Goal: Answer question/provide support: Share knowledge or assist other users

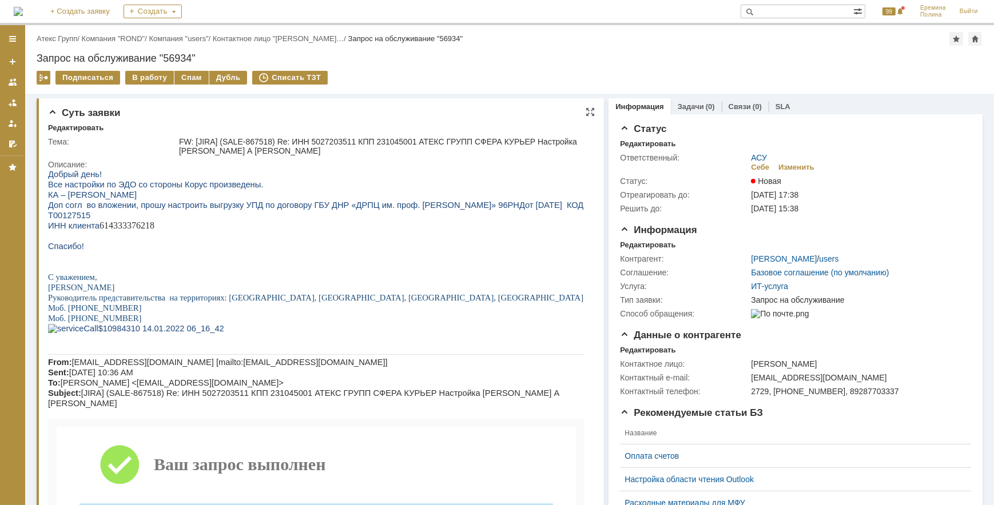
click at [148, 221] on p "ИНН клиента 614333376218" at bounding box center [315, 225] width 536 height 10
copy p "614333376218"
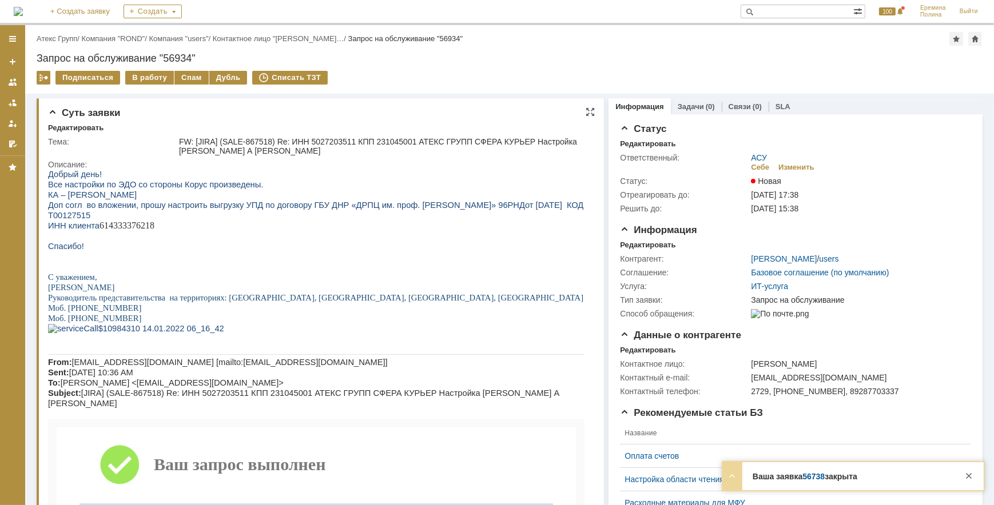
copy p "614333376218"
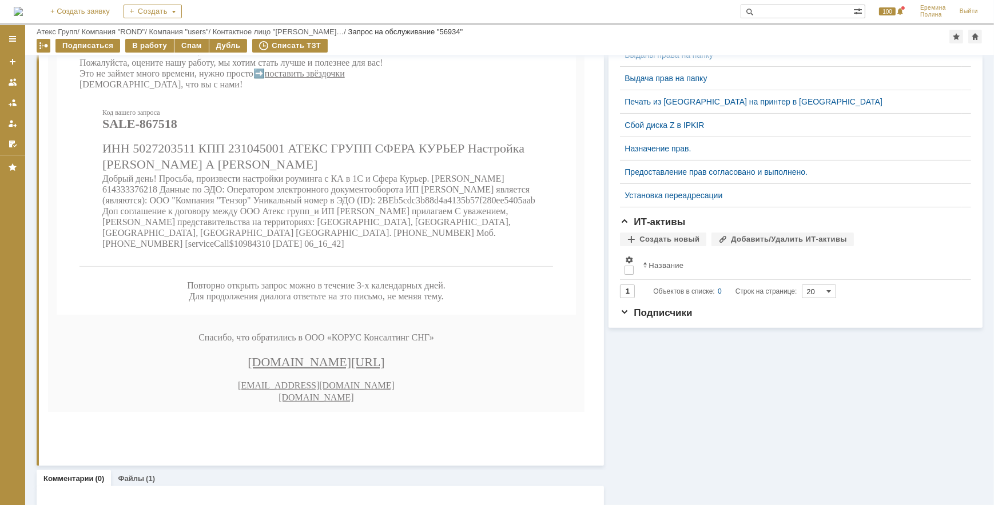
scroll to position [488, 0]
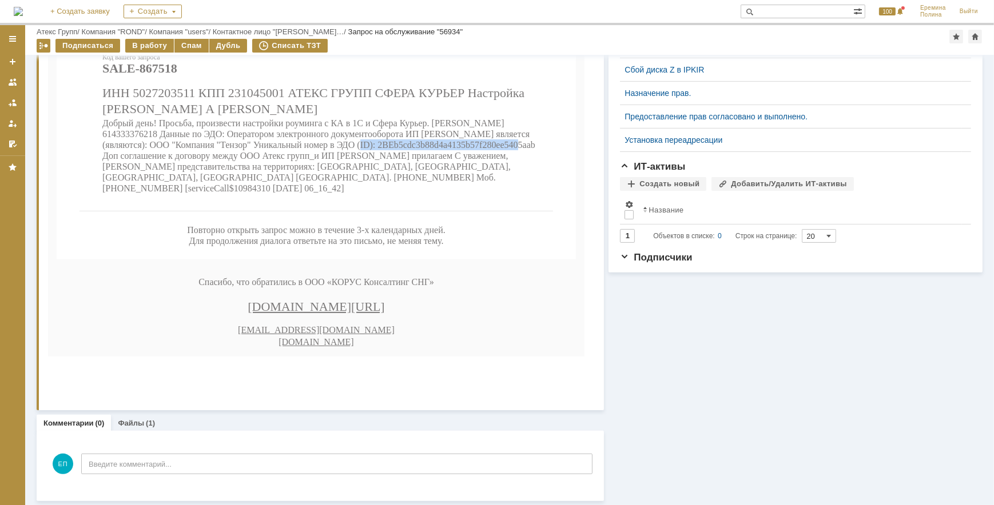
drag, startPoint x: 305, startPoint y: 186, endPoint x: 482, endPoint y: 187, distance: 177.3
click at [482, 187] on span "Добрый день! Просьба, произвести настройки роуминга с КА в 1С и Сфера Курьер. […" at bounding box center [318, 156] width 433 height 75
copy span "2BEb5cdc3b88d4a4135b57f280ee5405aab"
click at [482, 187] on span "Добрый день! Просьба, произвести настройки роуминга с КА в 1С и Сфера Курьер. […" at bounding box center [318, 156] width 433 height 75
click at [453, 261] on td "Повторно открыть запрос можно в течение 3-х календарных дней. Для продолжения д…" at bounding box center [315, 236] width 473 height 49
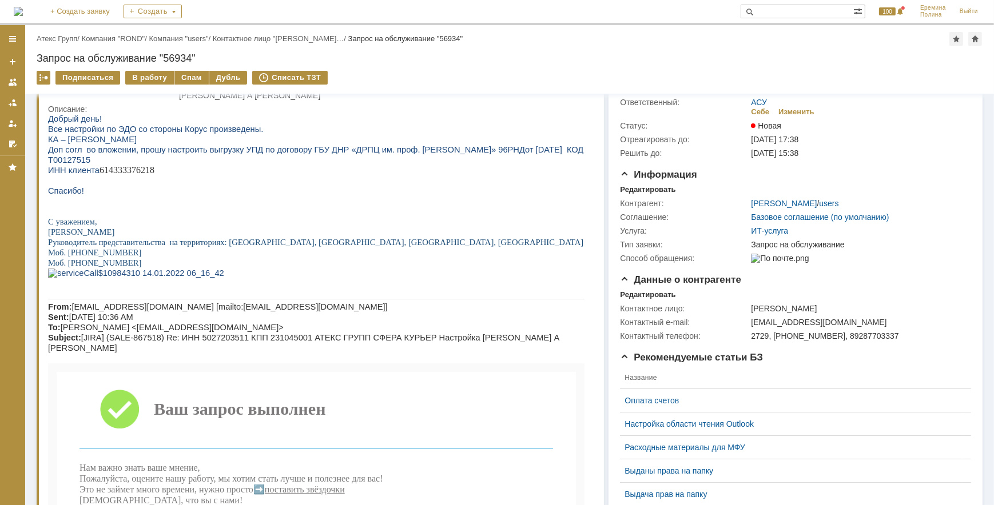
scroll to position [0, 0]
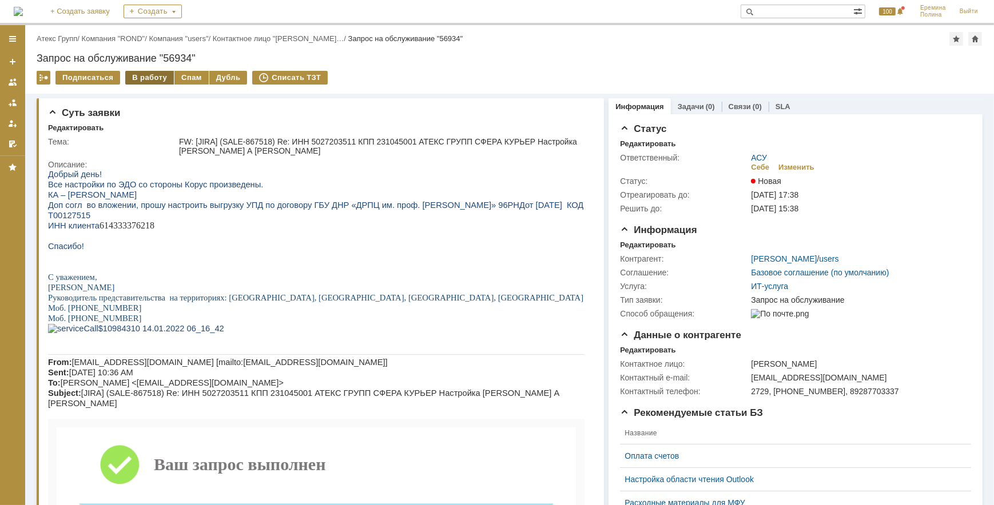
click at [144, 77] on div "В работу" at bounding box center [149, 78] width 49 height 14
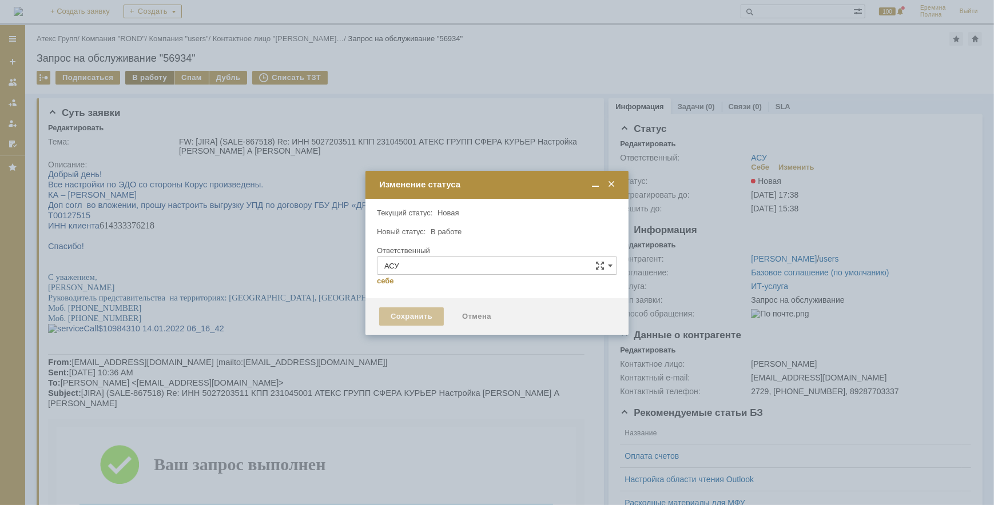
type input "[PERSON_NAME]"
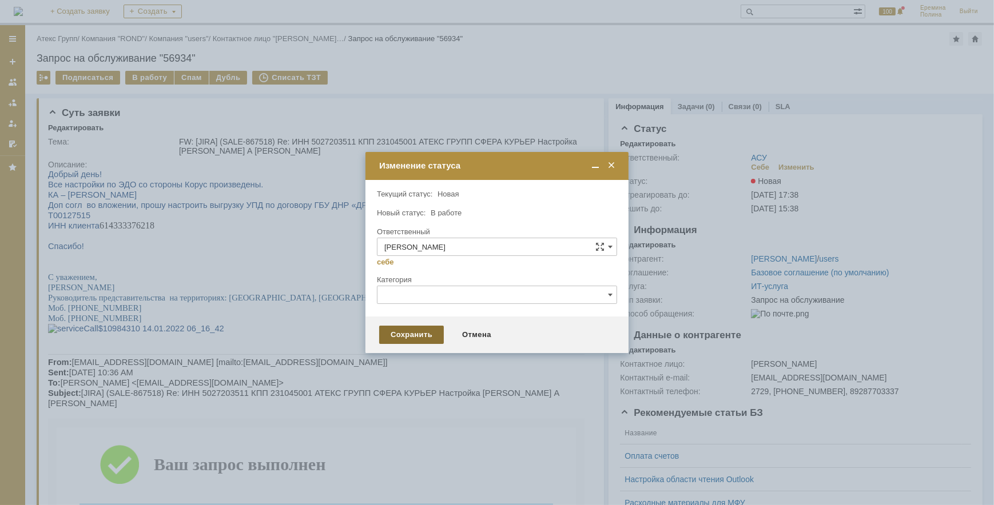
click at [397, 331] on div "Сохранить" at bounding box center [411, 335] width 65 height 18
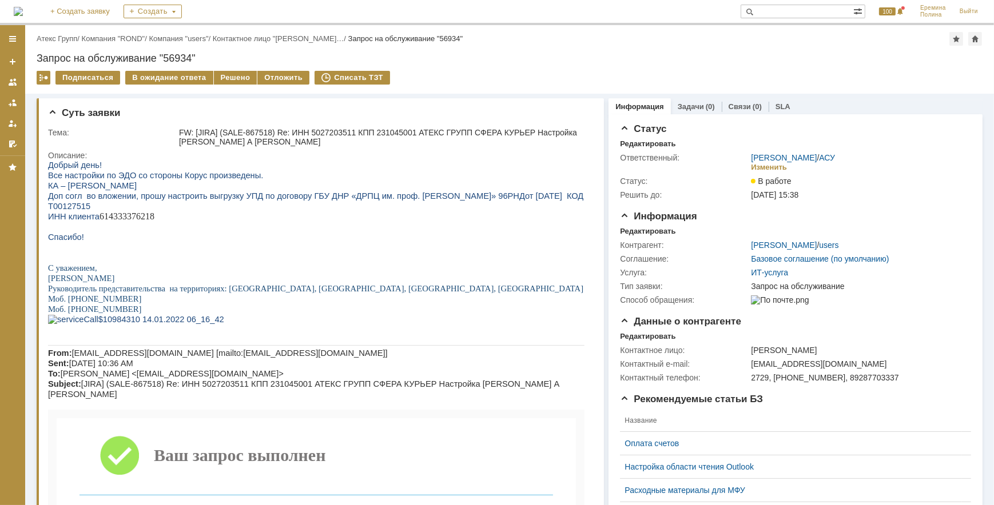
click at [236, 68] on div "Назад | Атекс Групп / Компания "ROND" / Компания "users" / Контактное лицо "[PE…" at bounding box center [509, 59] width 969 height 69
click at [234, 73] on div "Решено" at bounding box center [235, 78] width 43 height 14
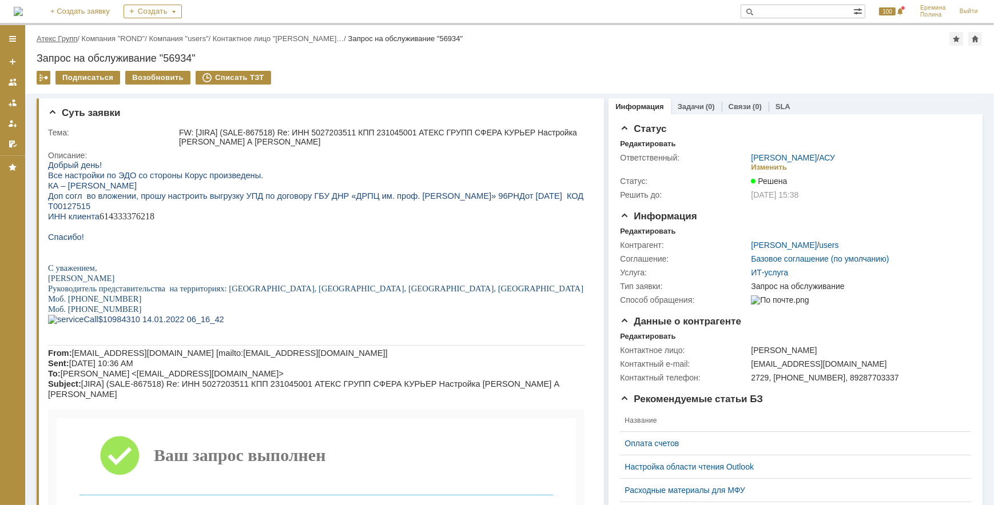
click at [71, 39] on link "Атекс Групп" at bounding box center [57, 38] width 41 height 9
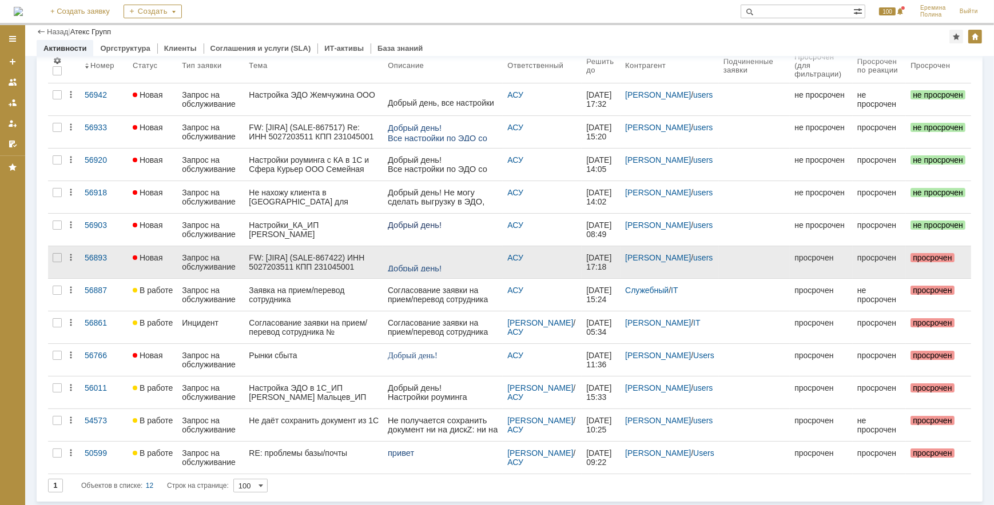
click at [319, 257] on div "FW: [JIRA] (SALE-867422) ИНН 5027203511 КПП 231045001 АТЕКС ГРУПП СФЕРА КУРЬЕР …" at bounding box center [314, 262] width 130 height 18
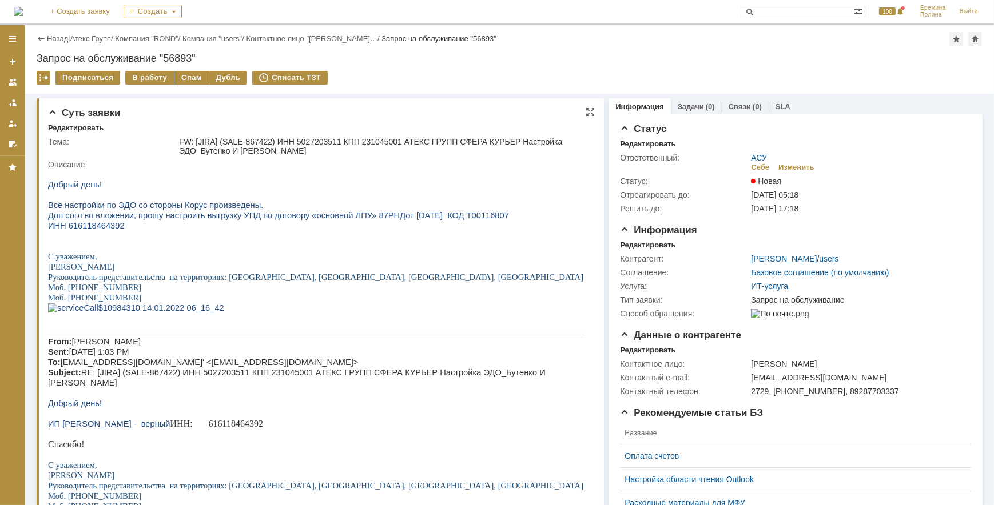
click at [121, 209] on span "Все настройки по ЭДО со стороны Корус произведены." at bounding box center [154, 204] width 215 height 9
drag, startPoint x: 118, startPoint y: 214, endPoint x: 112, endPoint y: 222, distance: 11.0
click at [112, 220] on span "Доп согл во вложении, прошу настроить выгрузку УПД по договору «основной ЛПУ» 8…" at bounding box center [277, 214] width 461 height 9
drag, startPoint x: 112, startPoint y: 222, endPoint x: 101, endPoint y: 230, distance: 13.0
click at [102, 230] on span "ИНН 616118464392" at bounding box center [85, 225] width 77 height 9
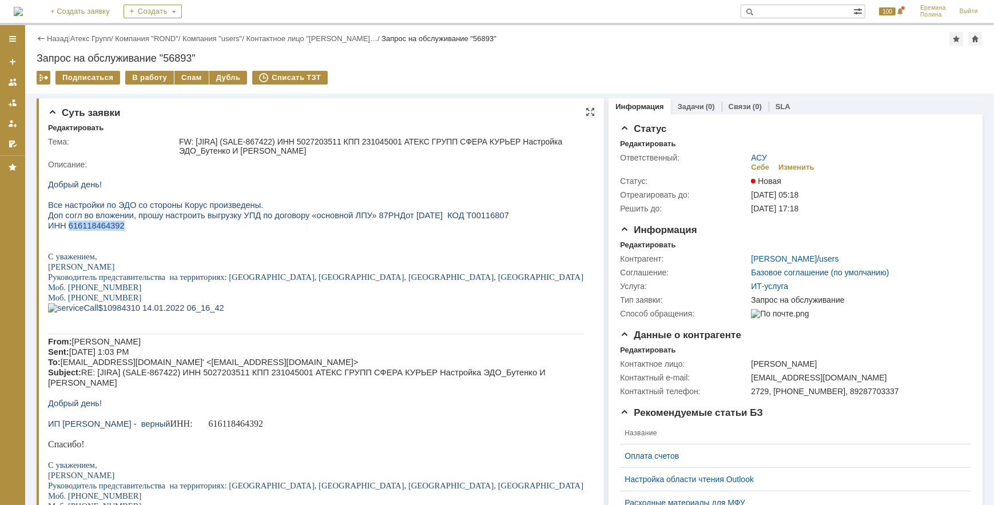
click at [101, 230] on span "ИНН 616118464392" at bounding box center [85, 225] width 77 height 9
copy span "616118464392"
click at [401, 194] on p at bounding box center [315, 194] width 536 height 10
click at [409, 197] on p at bounding box center [315, 194] width 536 height 10
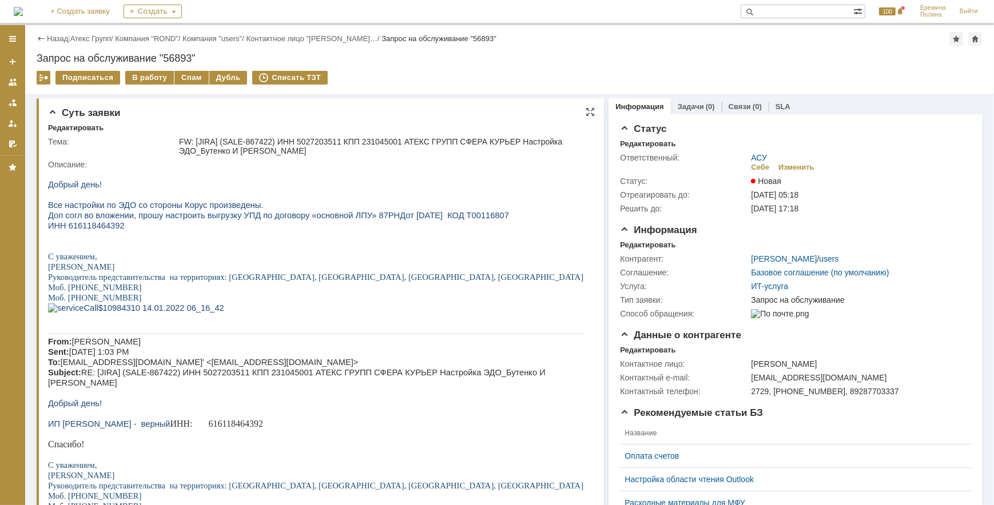
click at [101, 230] on span "ИНН 616118464392" at bounding box center [85, 225] width 77 height 9
copy span "616118464392"
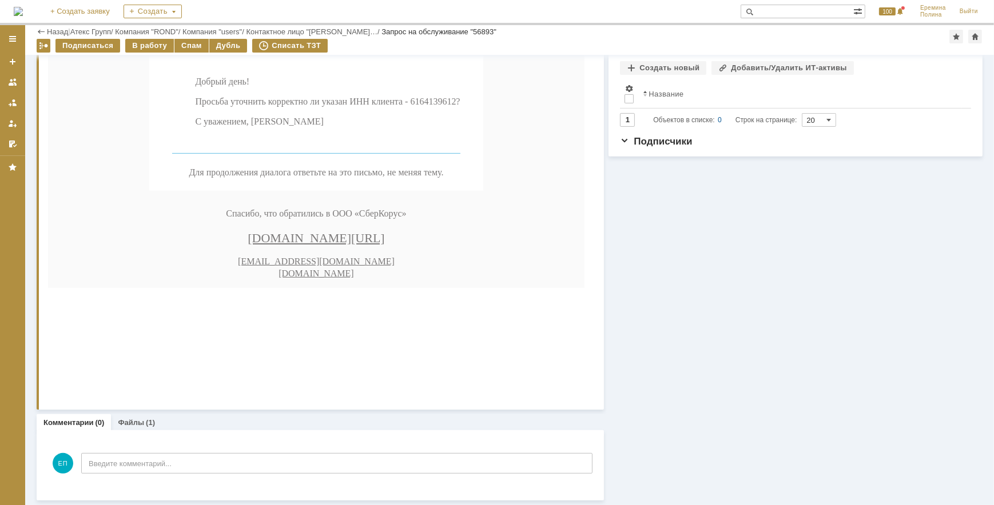
scroll to position [344, 0]
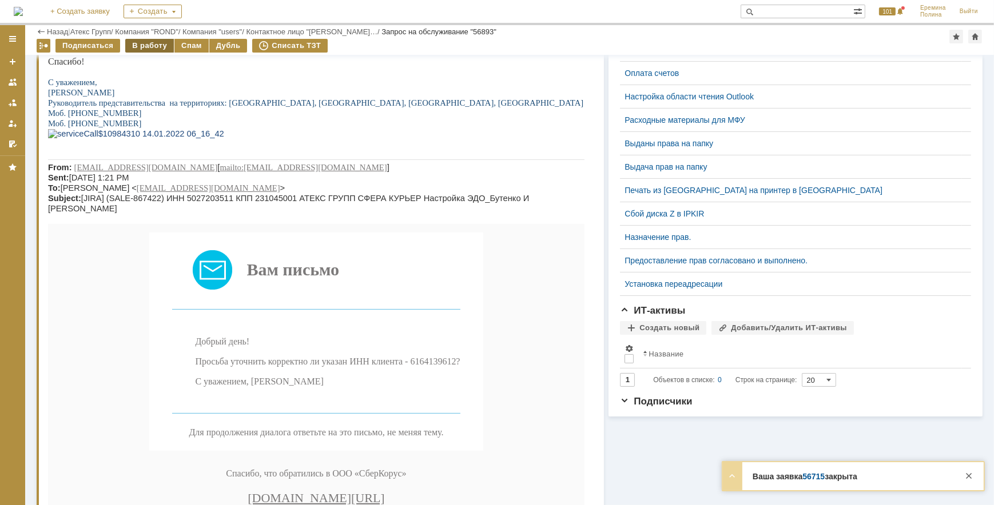
click at [160, 43] on div "В работу" at bounding box center [149, 46] width 49 height 14
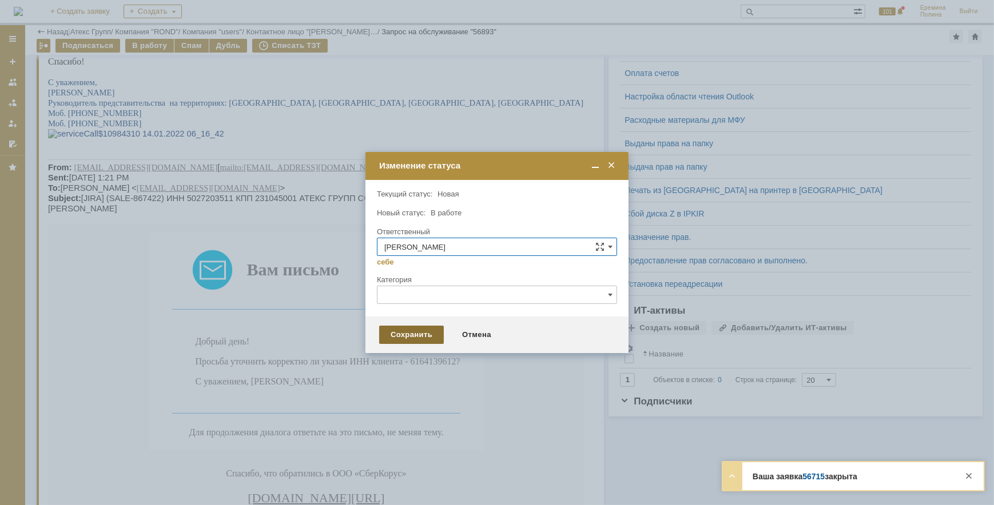
click at [427, 333] on div "Сохранить" at bounding box center [411, 335] width 65 height 18
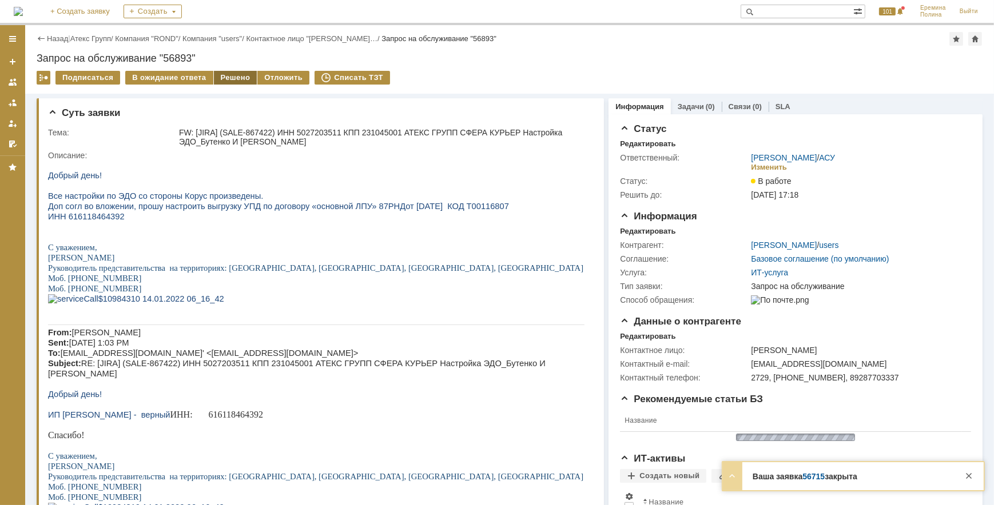
scroll to position [0, 0]
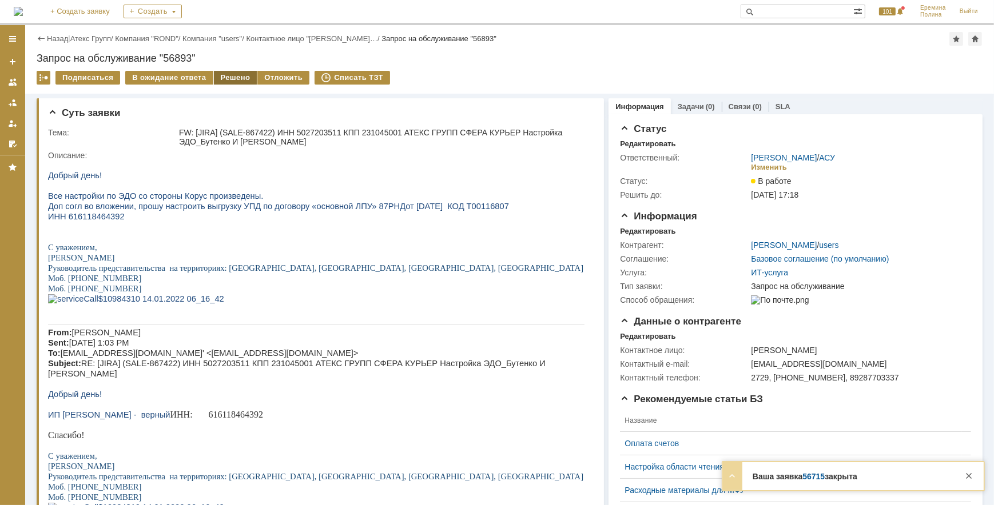
click at [224, 80] on div "Решено" at bounding box center [235, 78] width 43 height 14
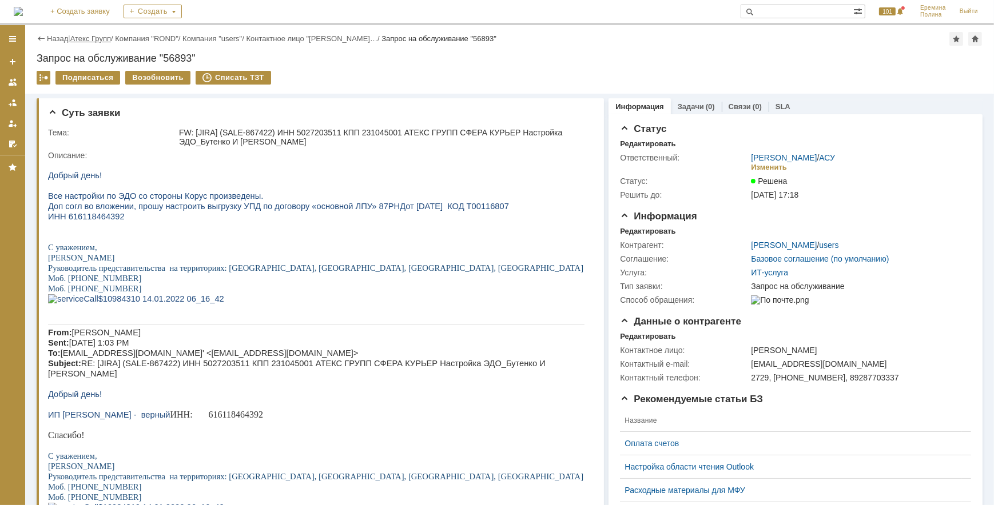
click at [108, 35] on link "Атекс Групп" at bounding box center [90, 38] width 41 height 9
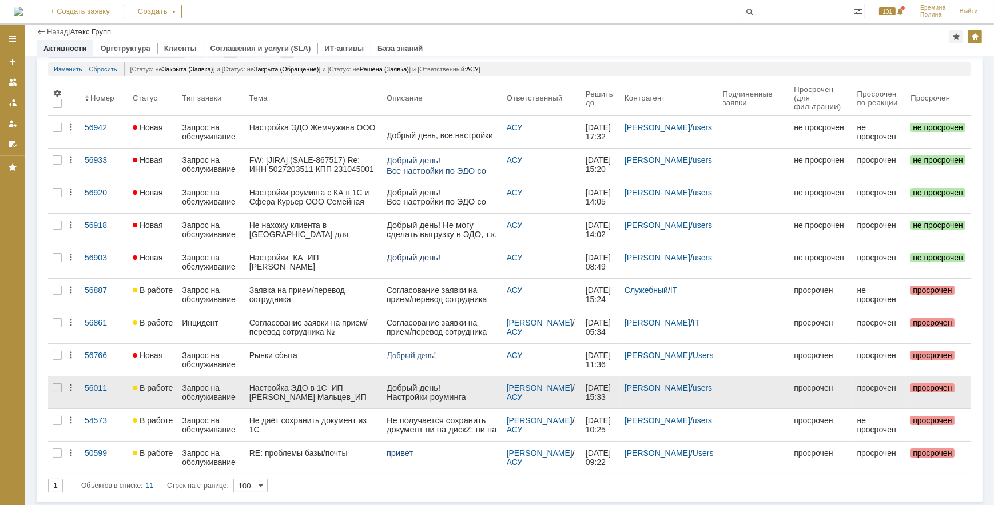
scroll to position [57, 0]
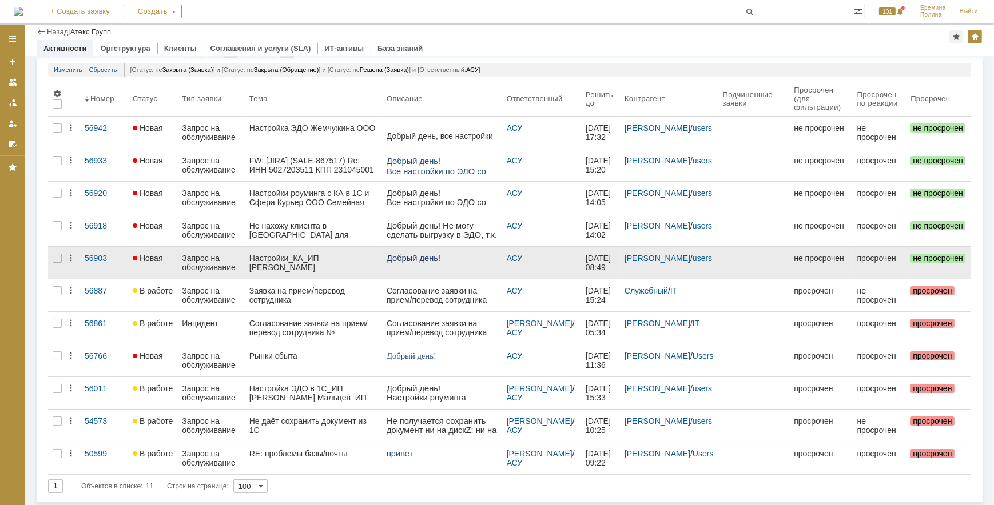
click at [352, 262] on div "Настройки_КА_ИП [PERSON_NAME]" at bounding box center [313, 263] width 128 height 18
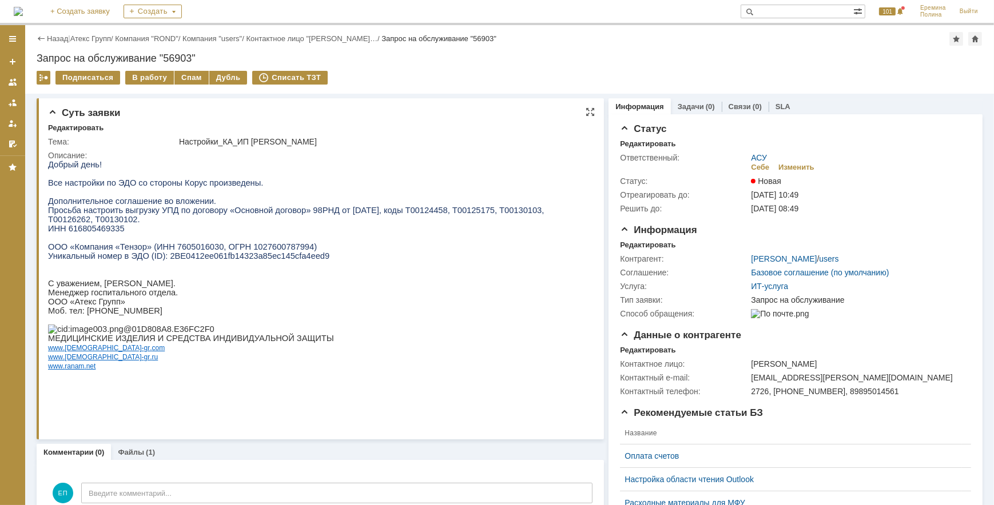
click at [89, 233] on span "ИНН 616805469335" at bounding box center [85, 228] width 77 height 9
copy span "616805469335"
click at [80, 224] on span "Просьба настроить выгрузку УПД по договору «Основной договор» 98РНД от [DATE], …" at bounding box center [295, 214] width 496 height 18
click at [78, 233] on span "ИНН 616805469335" at bounding box center [85, 228] width 77 height 9
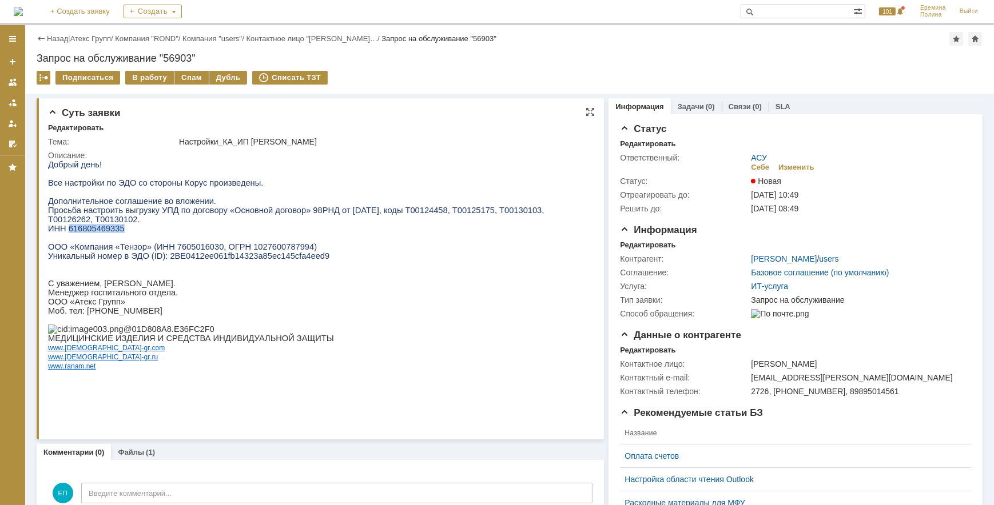
click at [78, 233] on span "ИНН 616805469335" at bounding box center [85, 228] width 77 height 9
copy span "616805469335"
drag, startPoint x: 156, startPoint y: 262, endPoint x: 242, endPoint y: 262, distance: 86.3
click at [242, 260] on span "Уникальный номер в ЭДО (ID): 2BE0412ee061fb14323a85ec145cfa4eed9" at bounding box center [187, 255] width 281 height 9
drag, startPoint x: 242, startPoint y: 262, endPoint x: 163, endPoint y: 262, distance: 79.5
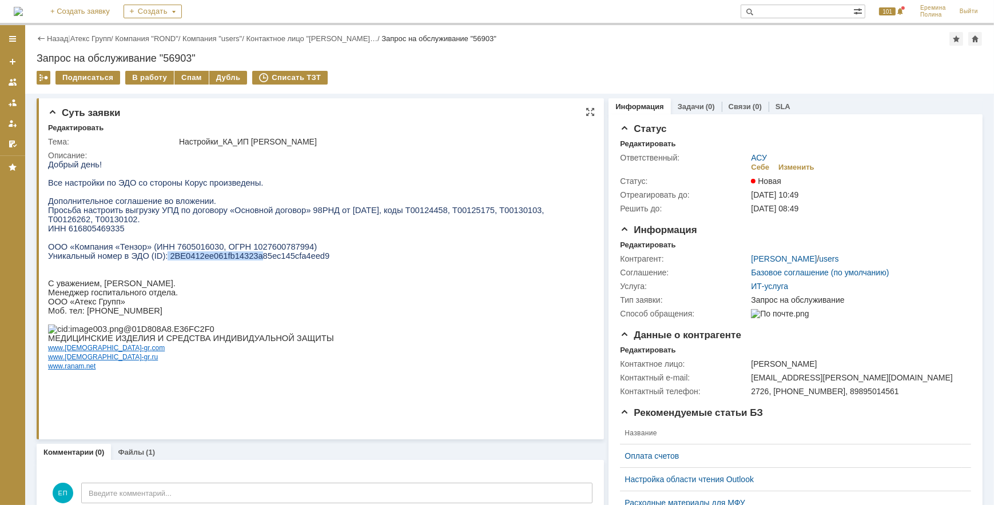
click at [163, 260] on span "Уникальный номер в ЭДО (ID): 2BE0412ee061fb14323a85ec145cfa4eed9" at bounding box center [187, 255] width 281 height 9
drag, startPoint x: 157, startPoint y: 261, endPoint x: 306, endPoint y: 259, distance: 149.3
click at [306, 259] on p "Уникальный номер в ЭДО (ID): 2BE0412ee061fb14323a85ec145cfa4eed9" at bounding box center [315, 255] width 536 height 9
drag, startPoint x: 306, startPoint y: 259, endPoint x: 293, endPoint y: 260, distance: 13.7
copy span "2BE0412ee061fb14323a85ec145cfa4eed9"
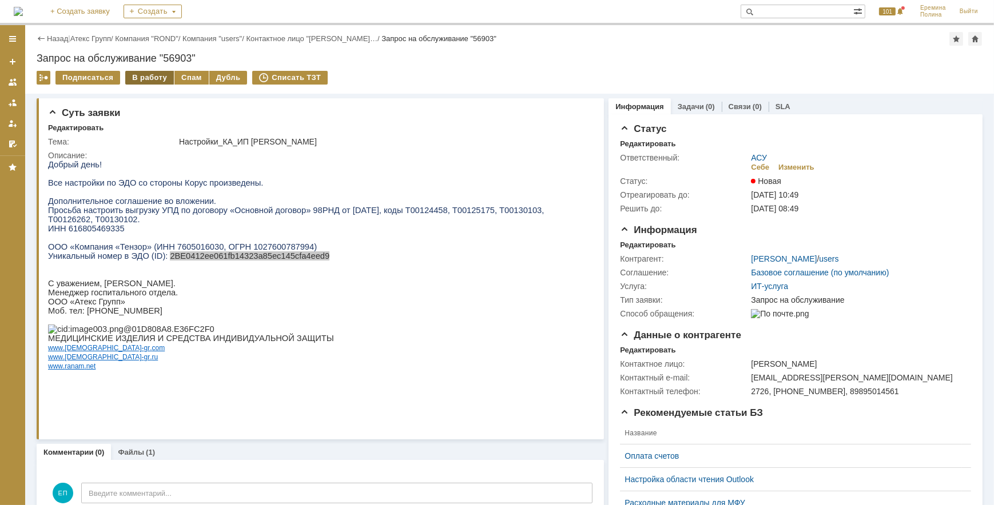
click at [131, 78] on div "В работу" at bounding box center [149, 78] width 49 height 14
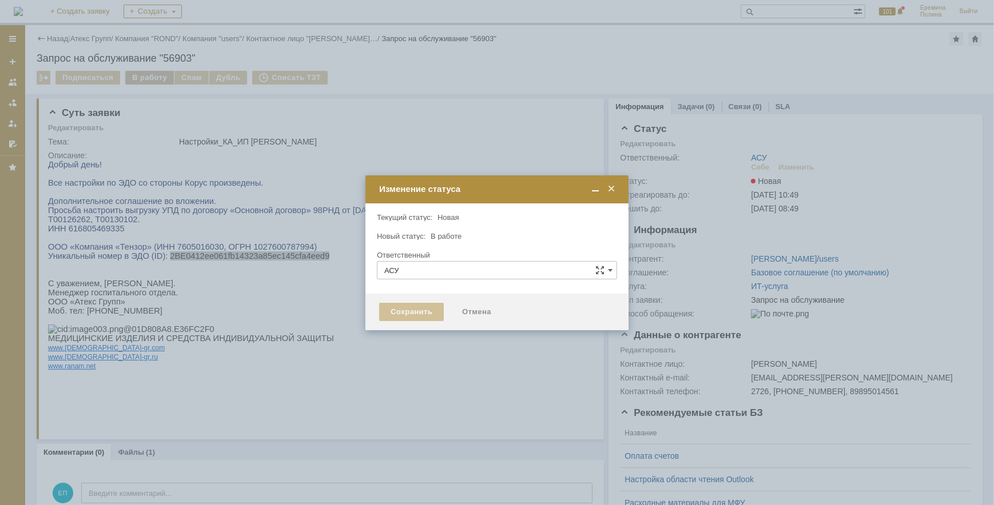
type input "[PERSON_NAME]"
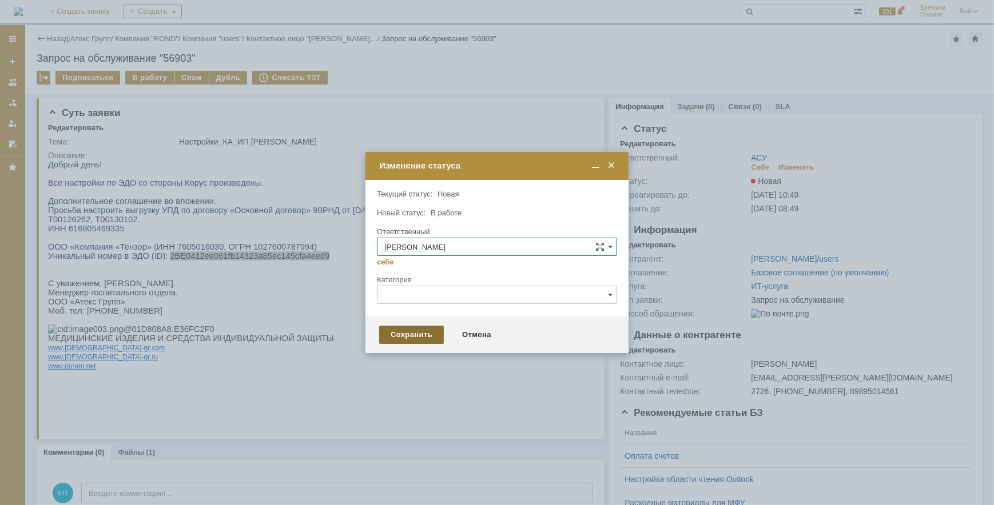
click at [384, 339] on div "Сохранить" at bounding box center [411, 335] width 65 height 18
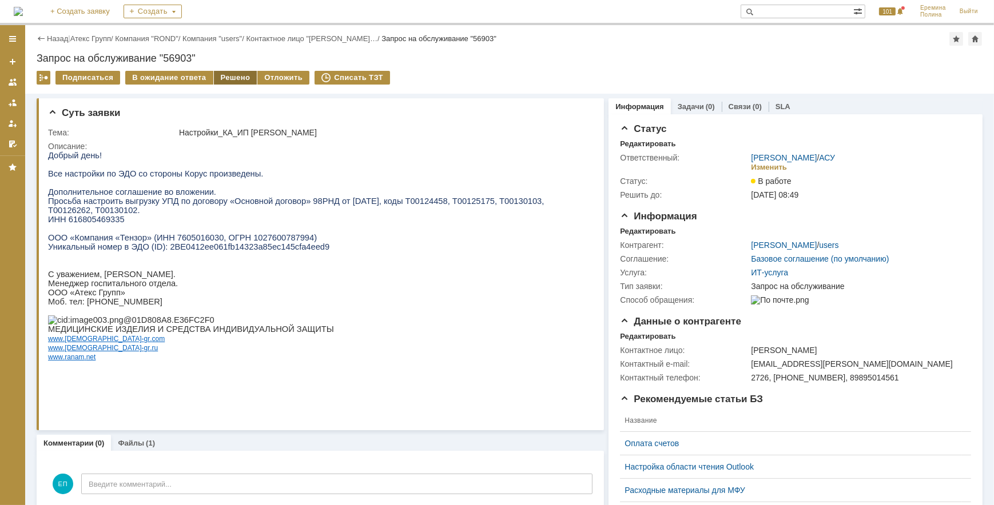
click at [232, 73] on div "Решено" at bounding box center [235, 78] width 43 height 14
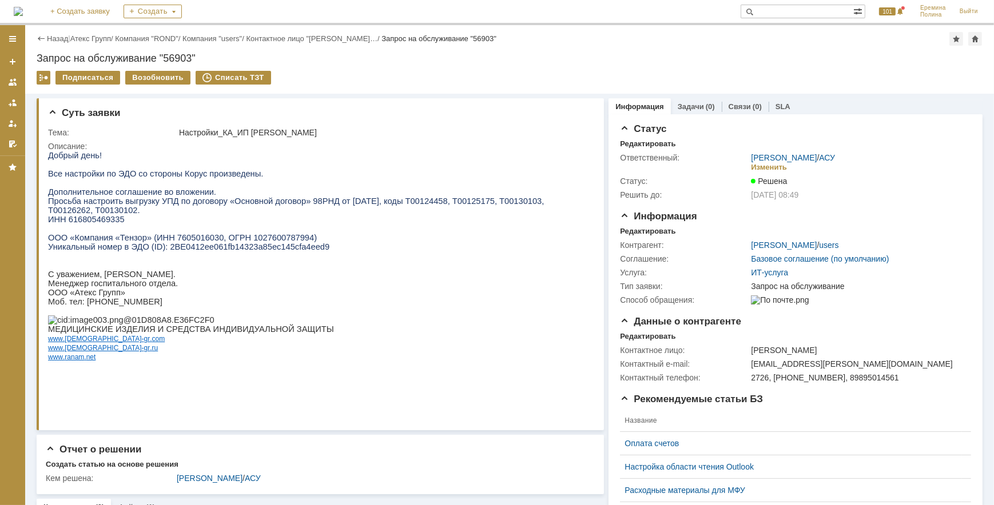
click at [100, 32] on div "Назад | Атекс Групп / Компания "ROND" / Компания "users" / Контактное лицо "[PE…" at bounding box center [510, 39] width 946 height 14
click at [100, 39] on link "Атекс Групп" at bounding box center [90, 38] width 41 height 9
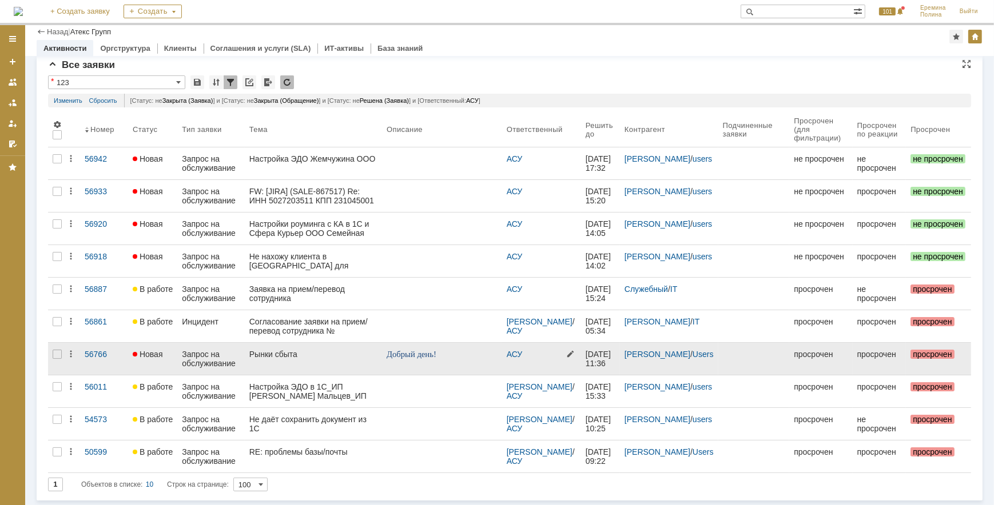
scroll to position [25, 0]
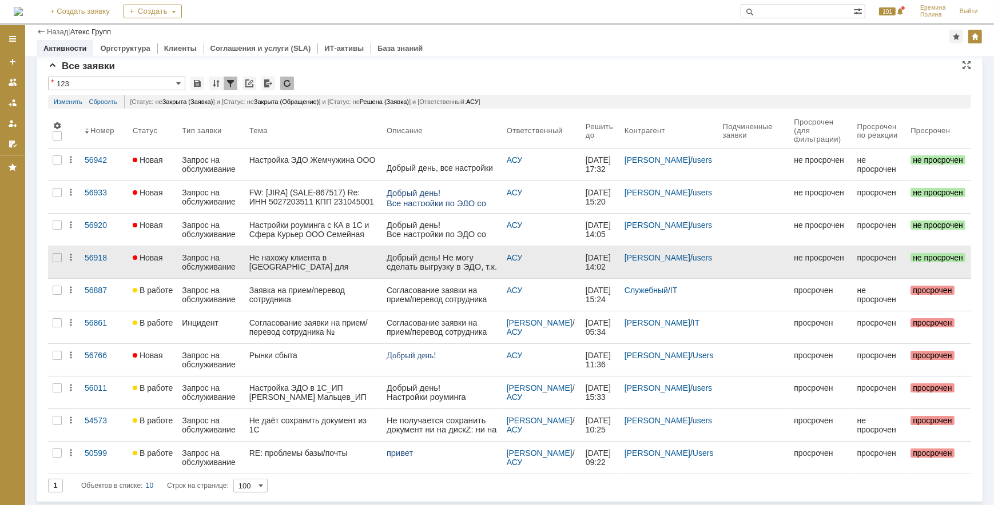
click at [360, 253] on div "Не нахожу клиента в [GEOGRAPHIC_DATA] для выгрузки" at bounding box center [313, 262] width 128 height 18
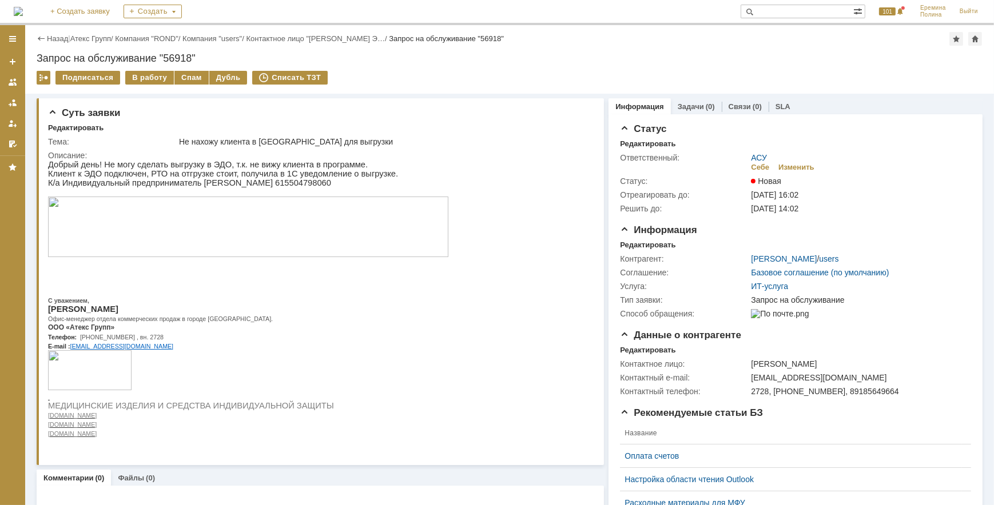
click at [268, 168] on p "Добрый день! Не могу сделать выгрузку в ЭДО, т.к. не вижу клиента в программе." at bounding box center [247, 164] width 400 height 9
click at [344, 185] on p "К/а Индивидуальный предприниматель [PERSON_NAME] 615504798060" at bounding box center [247, 182] width 400 height 9
click at [343, 185] on p "К/а Индивидуальный предприниматель [PERSON_NAME] 615504798060" at bounding box center [247, 182] width 400 height 9
copy p "615504798060"
click at [152, 75] on div "В работу" at bounding box center [149, 78] width 49 height 14
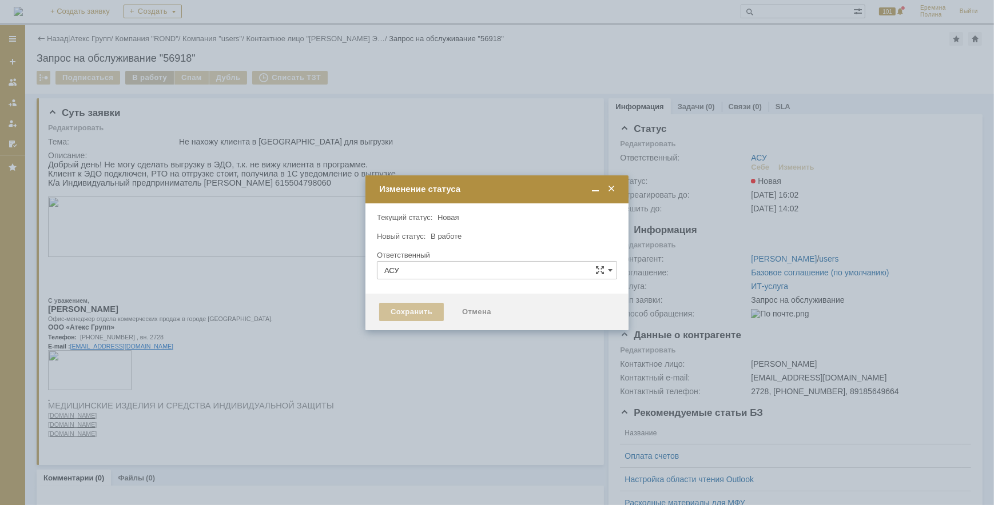
type input "[PERSON_NAME]"
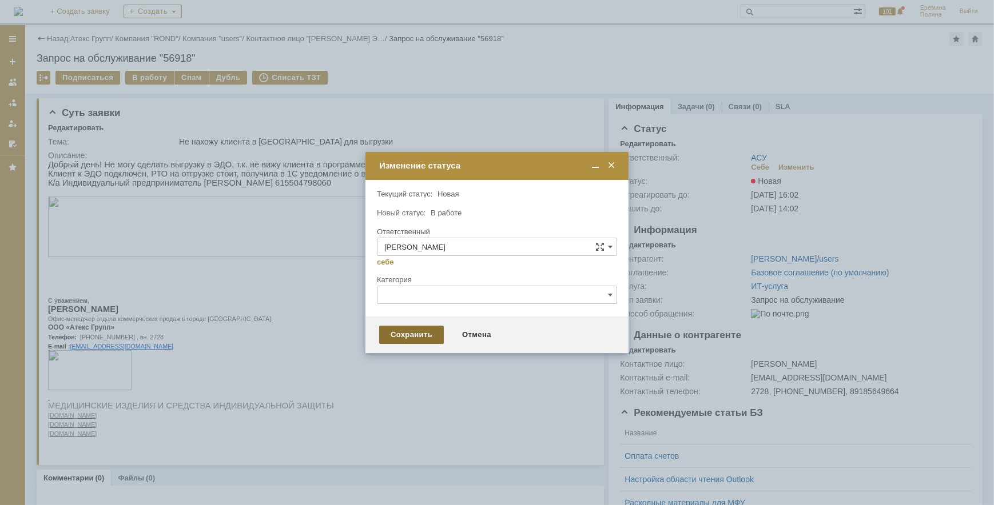
click at [409, 338] on div "Сохранить" at bounding box center [411, 335] width 65 height 18
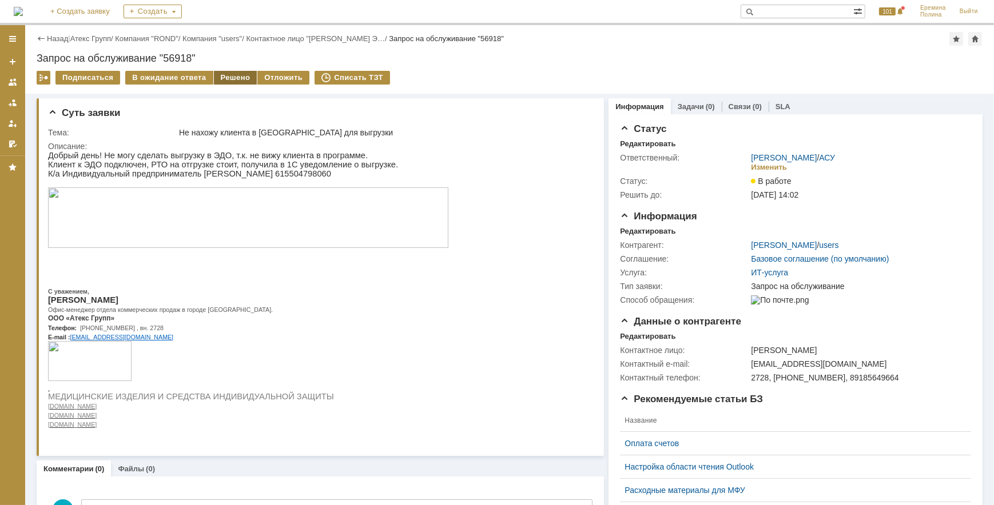
click at [232, 73] on div "Решено" at bounding box center [235, 78] width 43 height 14
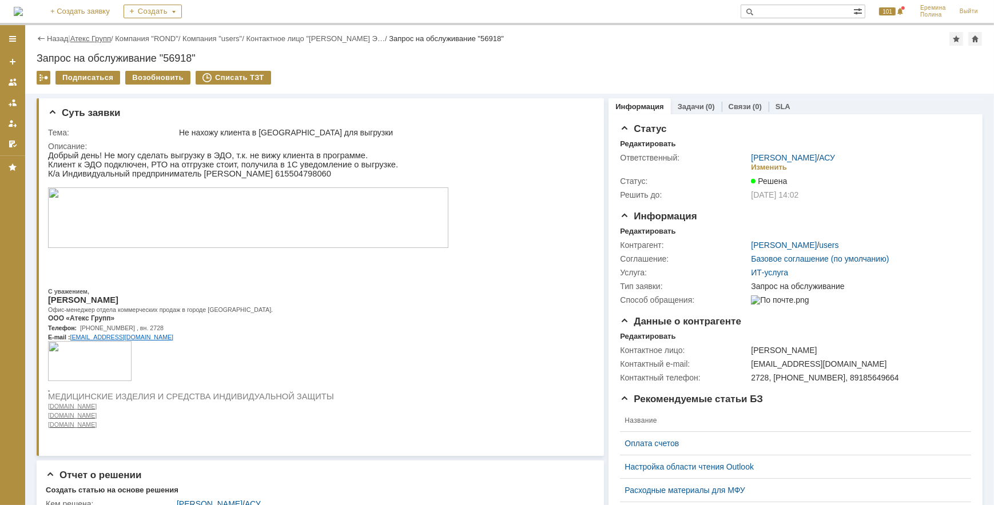
click at [86, 39] on link "Атекс Групп" at bounding box center [90, 38] width 41 height 9
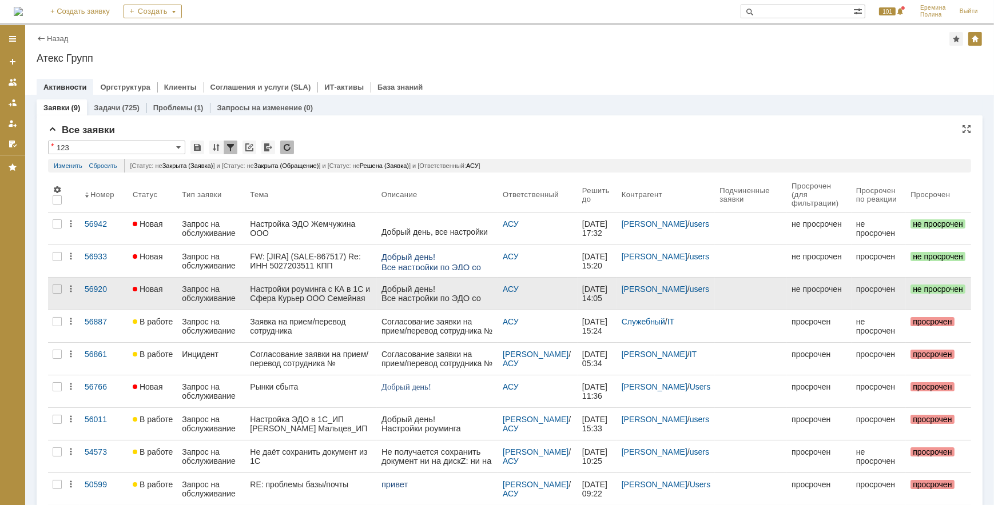
click at [380, 303] on link at bounding box center [437, 294] width 121 height 32
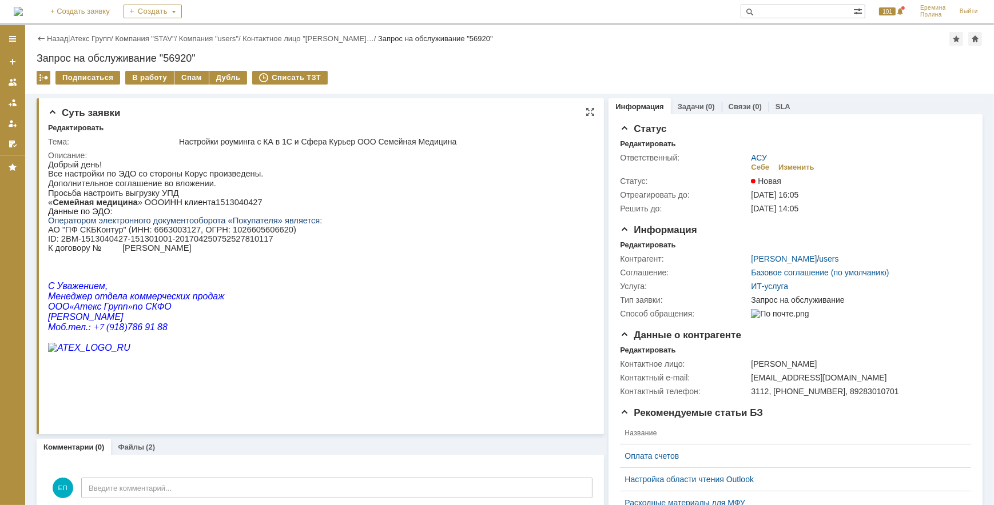
click at [143, 234] on p "АО "ПФ СКБКонтур" (ИНН: 6663003127, ОГРН: 1026605606620) ID : 2BM-1513040427-15…" at bounding box center [184, 238] width 274 height 27
drag, startPoint x: 143, startPoint y: 234, endPoint x: 180, endPoint y: 287, distance: 64.1
click at [179, 281] on p at bounding box center [184, 275] width 274 height 10
click at [218, 202] on p "« Семейная медицина » ООО ИНН клиента 1513040427" at bounding box center [184, 201] width 274 height 9
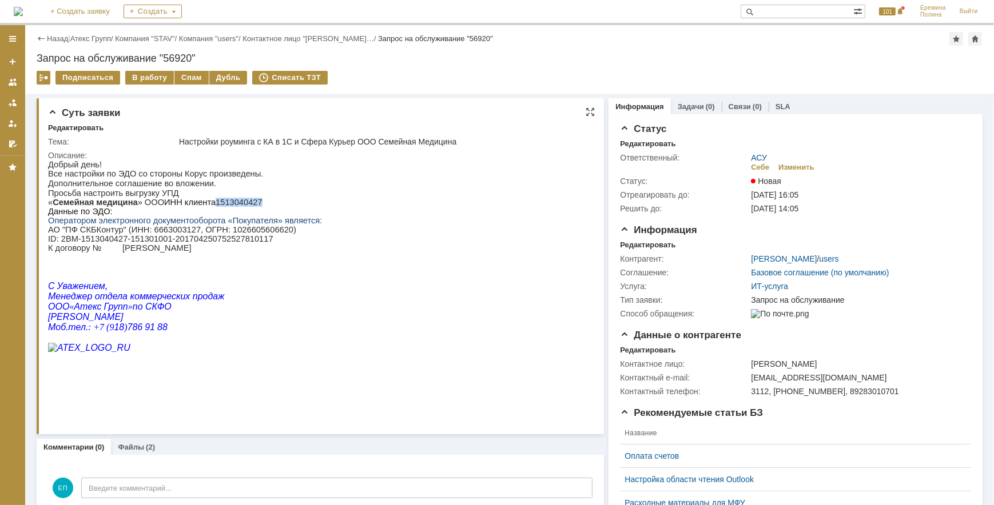
click at [218, 202] on p "« Семейная медицина » ООО ИНН клиента 1513040427" at bounding box center [184, 201] width 274 height 9
drag, startPoint x: 59, startPoint y: 244, endPoint x: 266, endPoint y: 249, distance: 207.1
click at [266, 249] on p "АО "ПФ СКБКонтур" (ИНН: 6663003127, ОГРН: 1026605606620) ID : 2BM-1513040427-15…" at bounding box center [184, 238] width 274 height 27
drag, startPoint x: 266, startPoint y: 249, endPoint x: 236, endPoint y: 246, distance: 29.9
click at [148, 76] on div "В работу" at bounding box center [149, 78] width 49 height 14
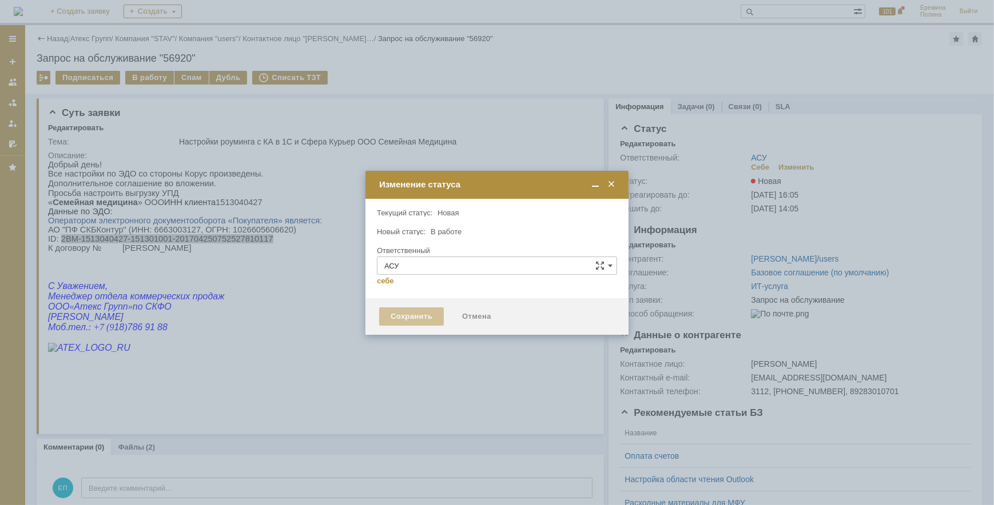
type input "[PERSON_NAME]"
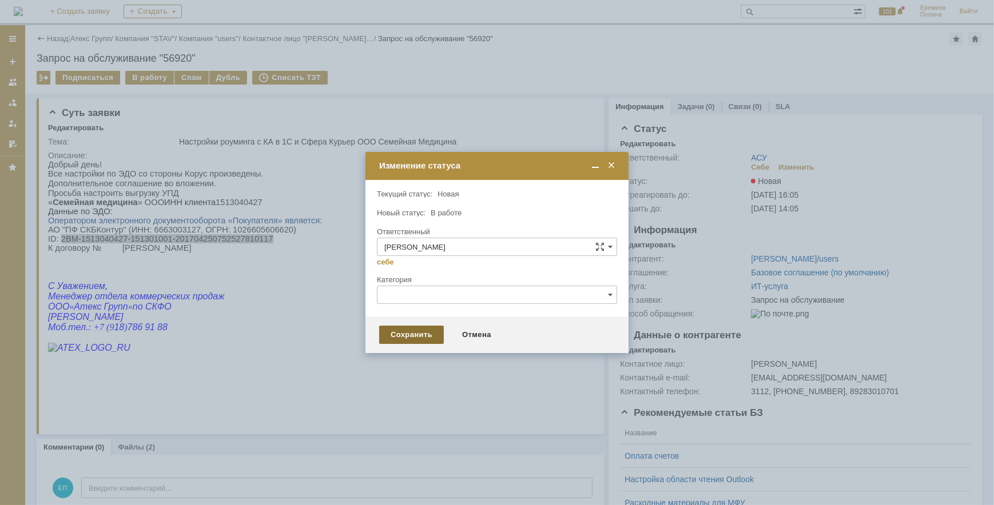
click at [405, 341] on div "Сохранить" at bounding box center [411, 335] width 65 height 18
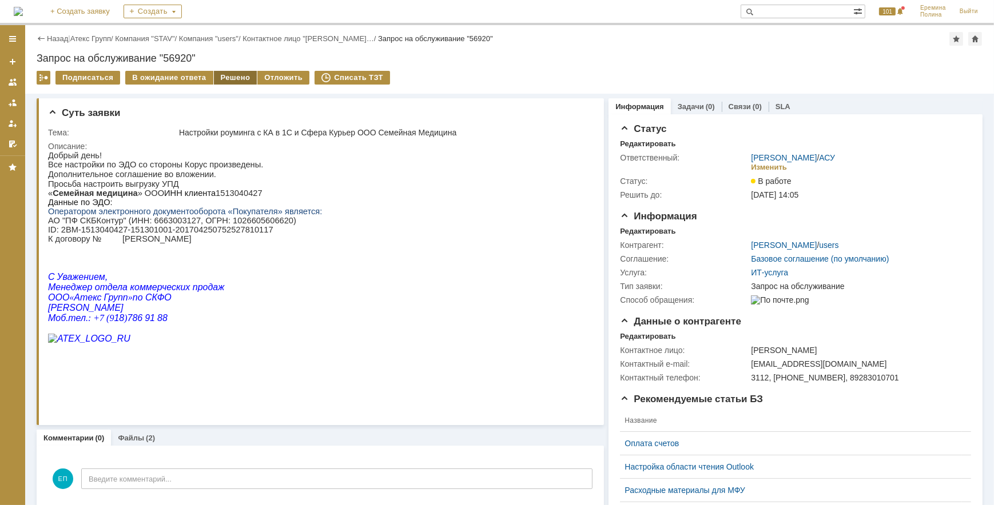
click at [234, 77] on div "Решено" at bounding box center [235, 78] width 43 height 14
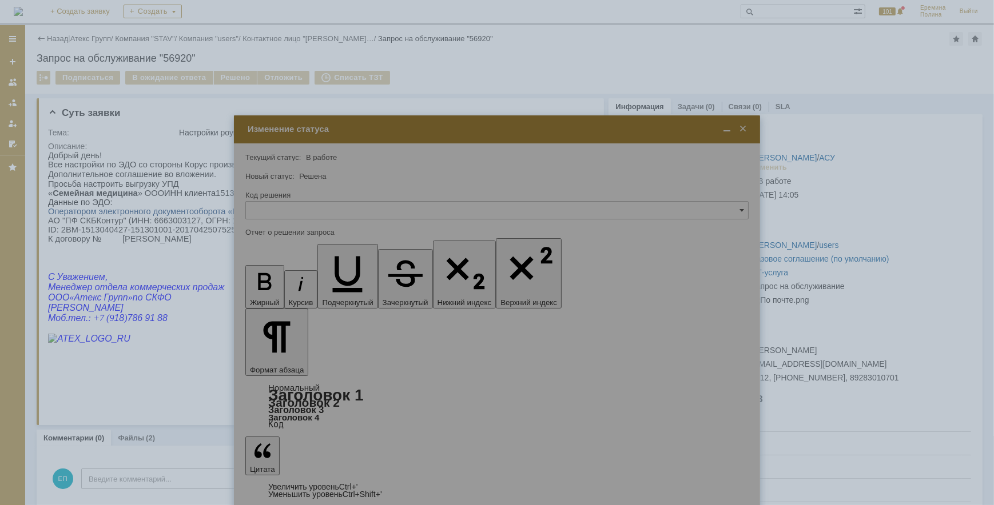
click at [280, 368] on div at bounding box center [497, 364] width 526 height 497
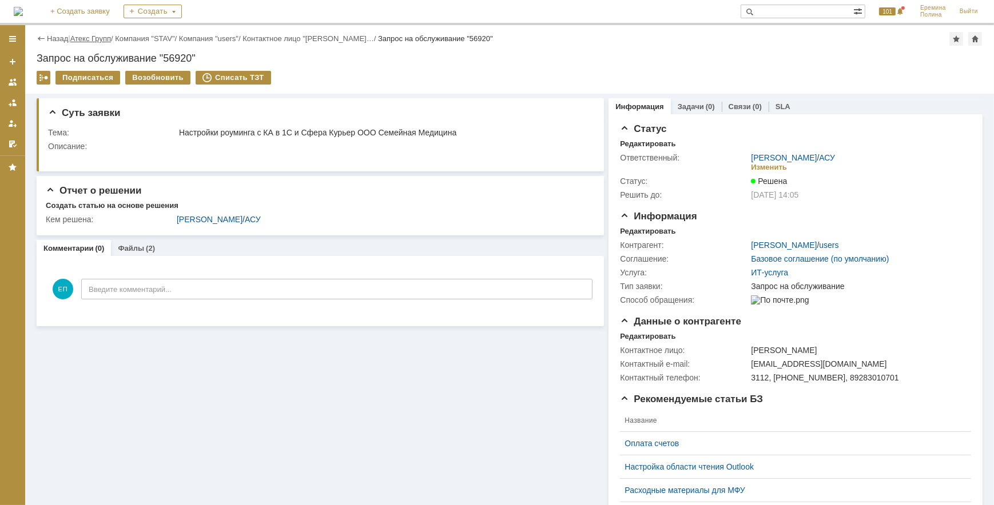
click at [109, 34] on link "Атекс Групп" at bounding box center [90, 38] width 41 height 9
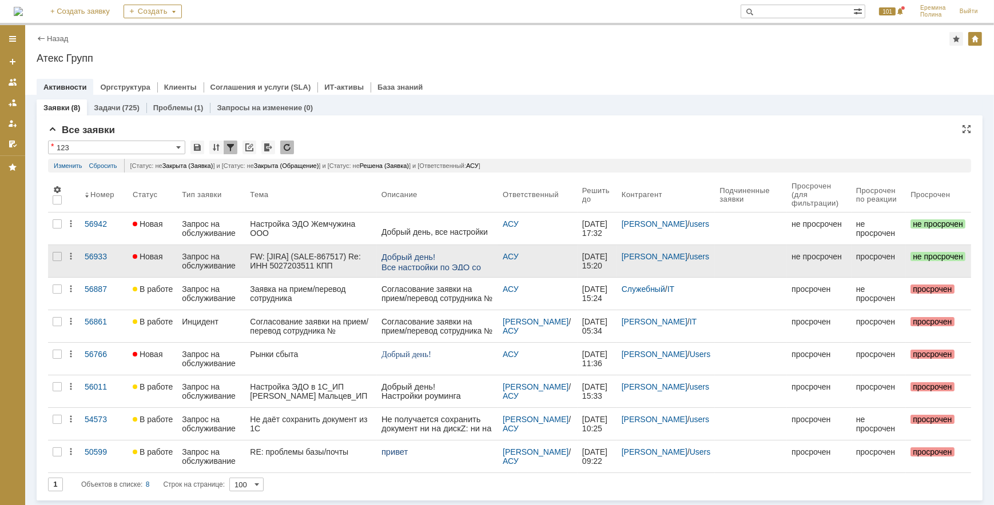
click at [319, 264] on div "FW: [JIRA] (SALE-867517) Re: ИНН 5027203511 КПП 231045001 АТЕКС ГРУПП СФЕРА КУР…" at bounding box center [311, 261] width 122 height 18
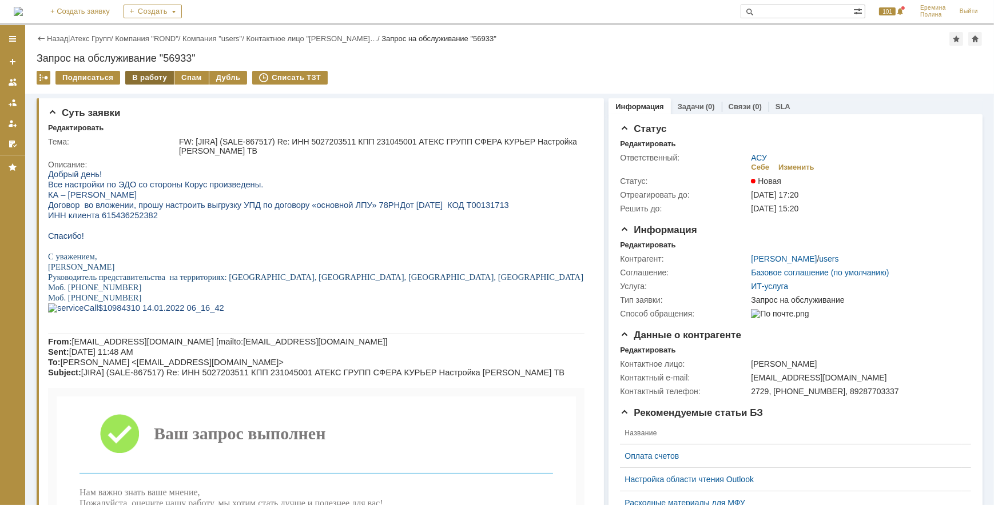
click at [160, 75] on div "В работу" at bounding box center [149, 78] width 49 height 14
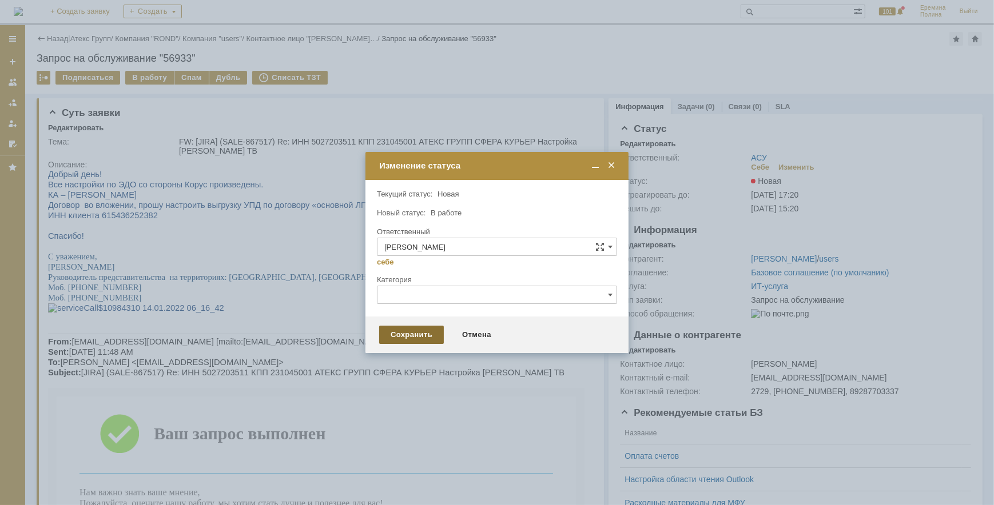
click at [407, 332] on div "Сохранить" at bounding box center [411, 335] width 65 height 18
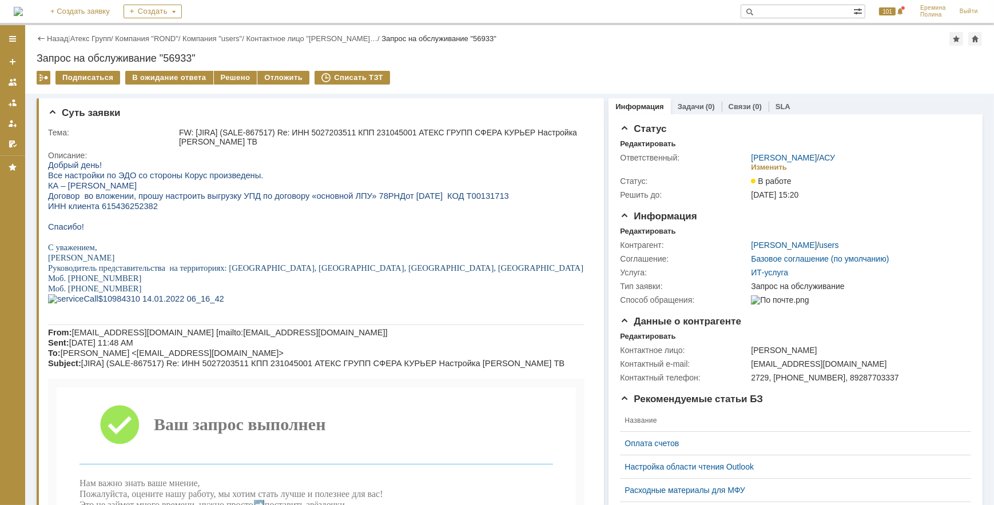
click at [128, 207] on span "ИНН клиента 615436252382" at bounding box center [102, 205] width 110 height 9
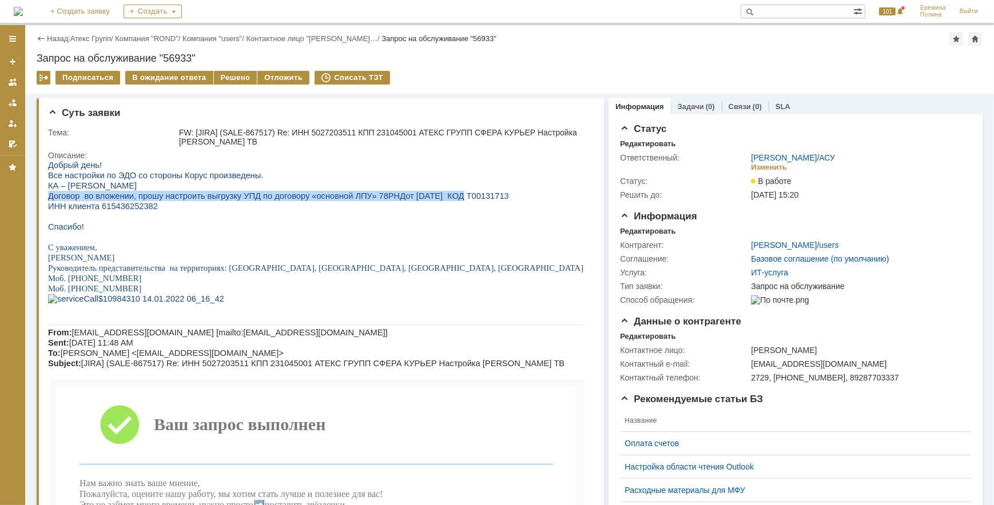
drag, startPoint x: 356, startPoint y: 190, endPoint x: 429, endPoint y: 198, distance: 73.0
click at [429, 198] on div "Добрый день! Все настройки по ЭДО со стороны Корус произведены. КА – [PERSON_NA…" at bounding box center [315, 501] width 536 height 683
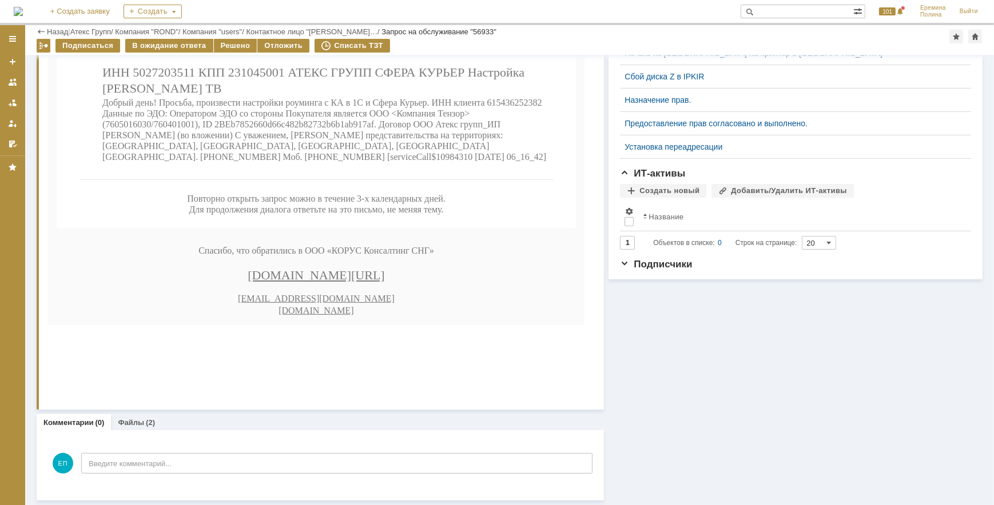
scroll to position [382, 0]
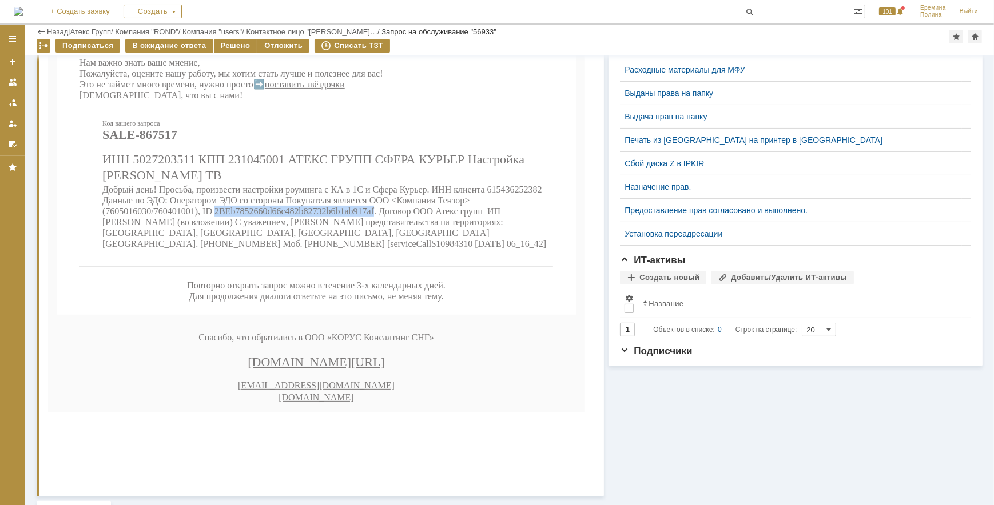
drag, startPoint x: 225, startPoint y: 266, endPoint x: 403, endPoint y: 265, distance: 178.4
click at [403, 249] on span "Добрый день! Просьба, произвести настройки роуминга с КА в 1С и Сфера Курьер. И…" at bounding box center [324, 217] width 444 height 64
drag, startPoint x: 403, startPoint y: 265, endPoint x: 396, endPoint y: 266, distance: 6.9
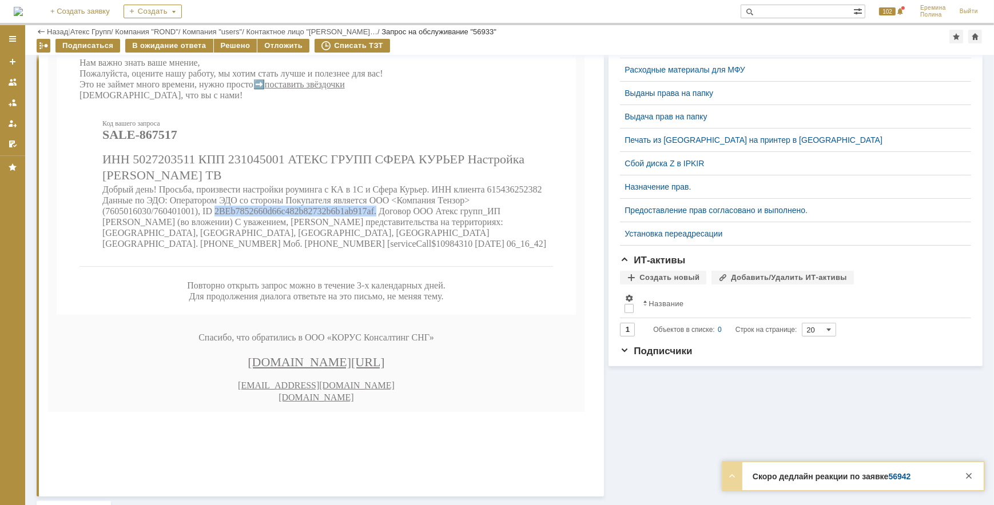
scroll to position [122, 0]
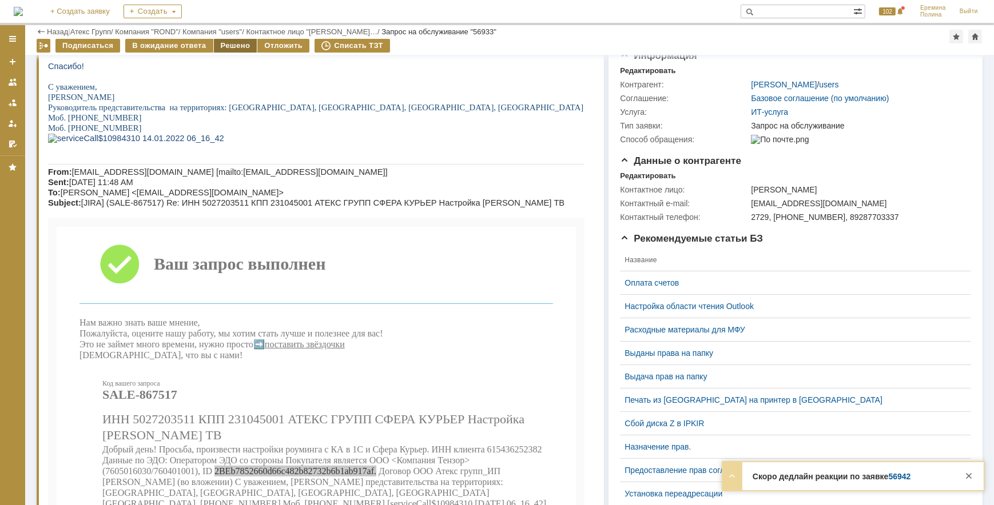
click at [223, 47] on div "Решено" at bounding box center [235, 46] width 43 height 14
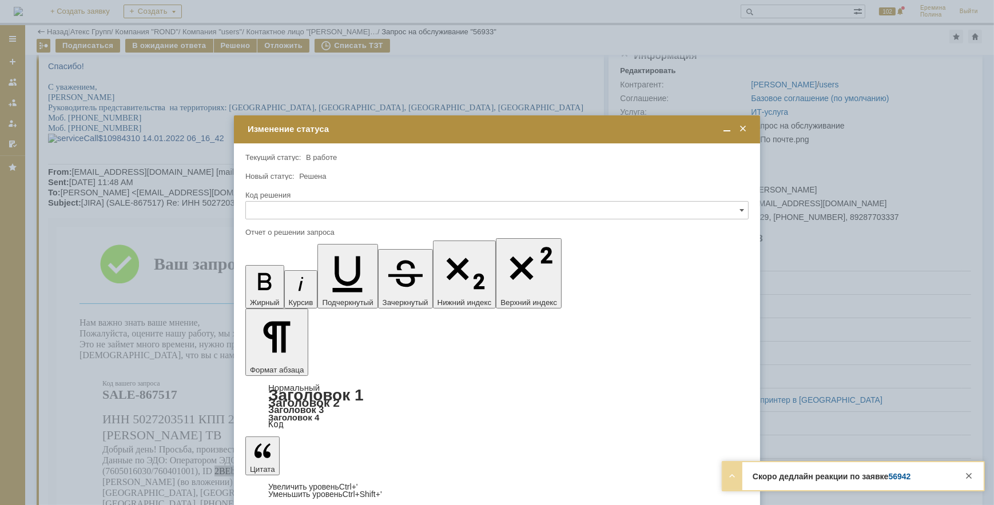
scroll to position [0, 0]
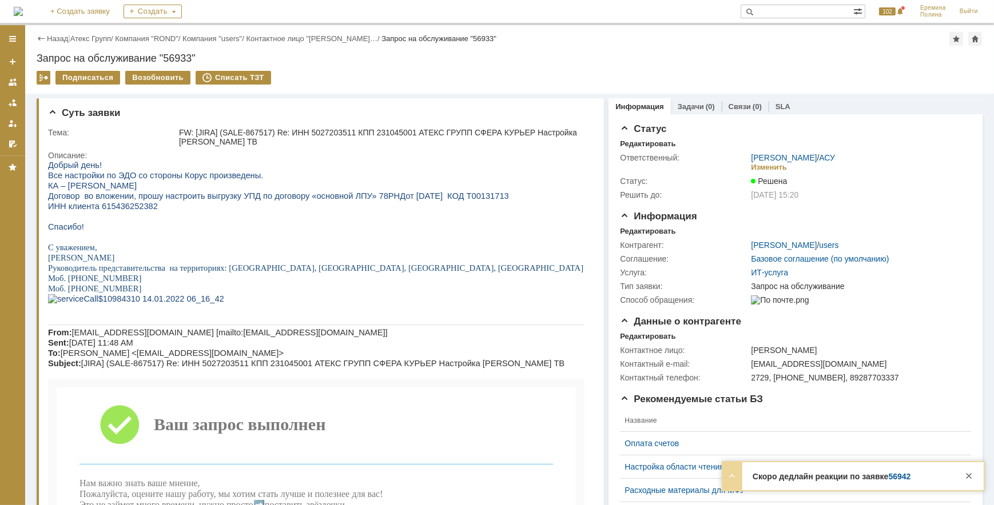
drag, startPoint x: 115, startPoint y: 37, endPoint x: 120, endPoint y: 46, distance: 10.0
click at [111, 37] on link "Атекс Групп" at bounding box center [90, 38] width 41 height 9
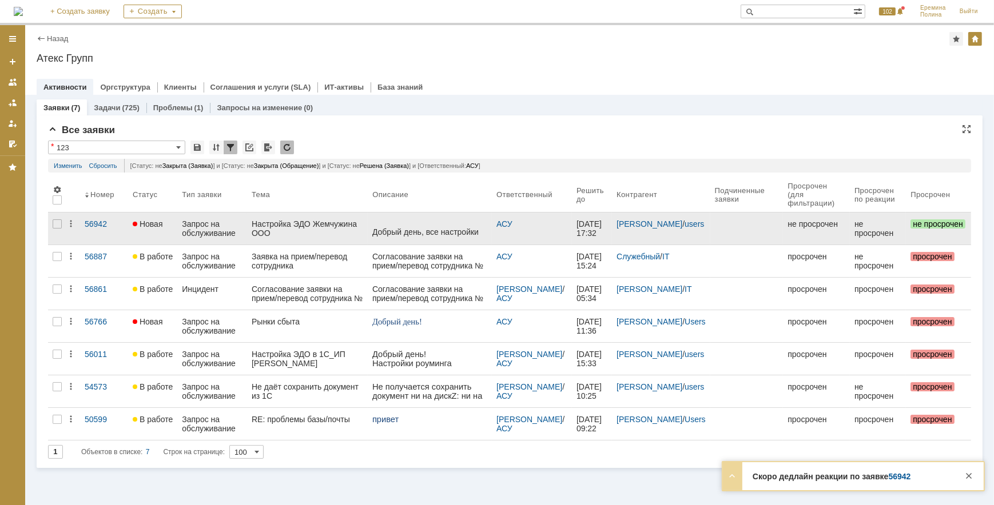
click at [275, 228] on div "Настройка ЭДО Жемчужина ООО" at bounding box center [308, 229] width 112 height 18
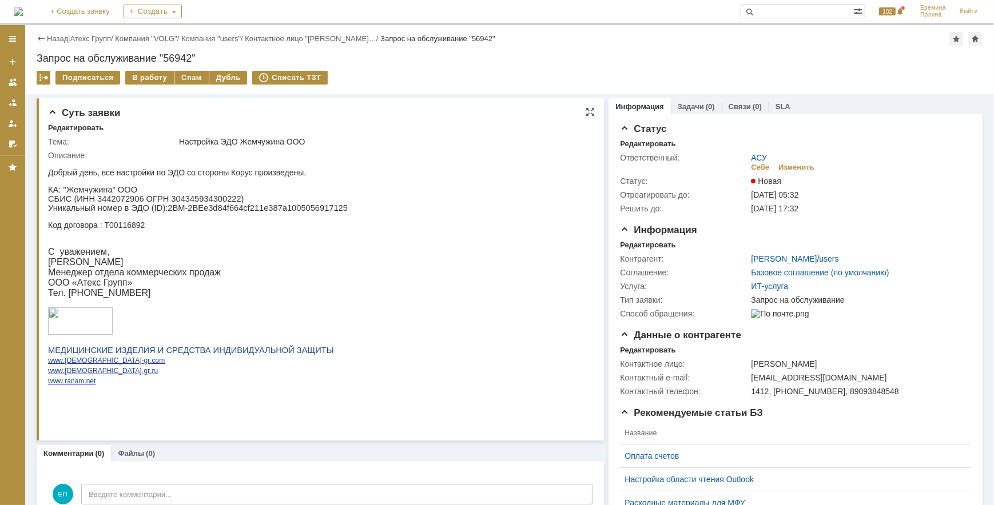
click at [164, 198] on p "СБИС (ИНН 3442072906 ОГРН 304345934300222)" at bounding box center [197, 198] width 300 height 9
drag, startPoint x: 164, startPoint y: 198, endPoint x: 140, endPoint y: 236, distance: 44.7
click at [140, 236] on div "Добрый день, все настройки по ЭДО со стороны Корус произведены. КА: "Жемчужина"…" at bounding box center [197, 290] width 300 height 245
drag, startPoint x: 60, startPoint y: 184, endPoint x: 120, endPoint y: 190, distance: 60.4
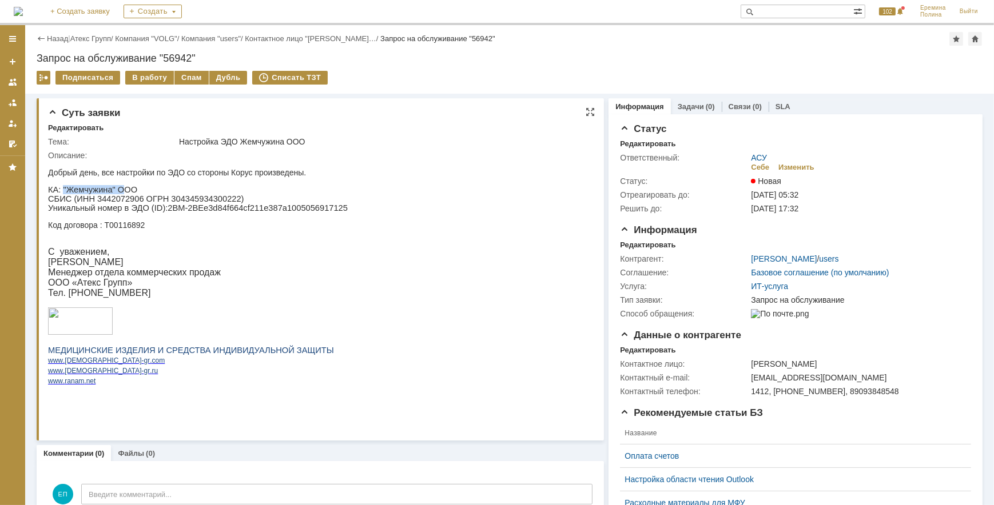
click at [120, 190] on div "Добрый день, все настройки по ЭДО со стороны Корус произведены. КА: "Жемчужина"…" at bounding box center [197, 290] width 300 height 245
drag, startPoint x: 120, startPoint y: 190, endPoint x: 108, endPoint y: 190, distance: 12.6
drag, startPoint x: 159, startPoint y: 208, endPoint x: 321, endPoint y: 209, distance: 162.4
click at [321, 209] on p "Уникальный номер в ЭДО ( ID ): 2BM-2BEe3d84f664cf211e387a1005056917125" at bounding box center [197, 207] width 300 height 9
drag, startPoint x: 321, startPoint y: 209, endPoint x: 312, endPoint y: 214, distance: 10.7
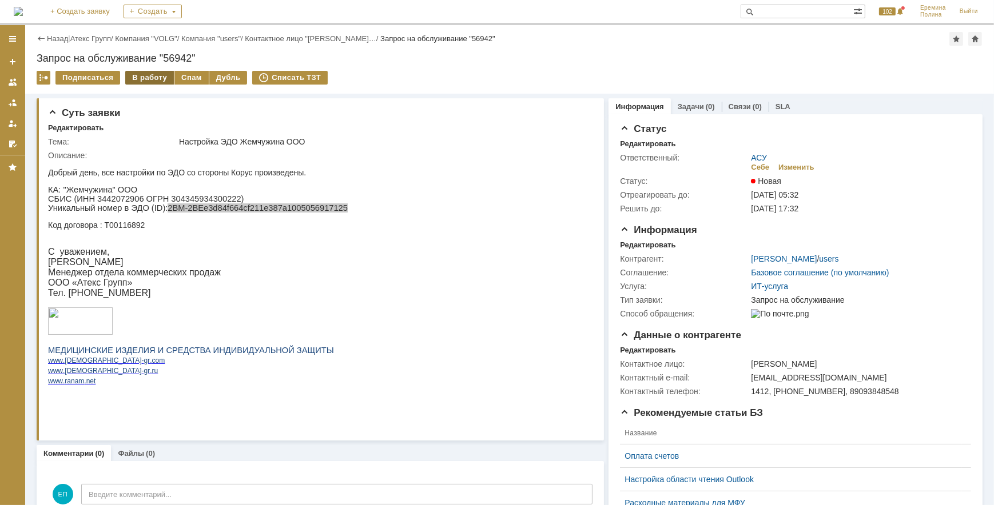
click at [137, 71] on div "В работу" at bounding box center [149, 78] width 49 height 14
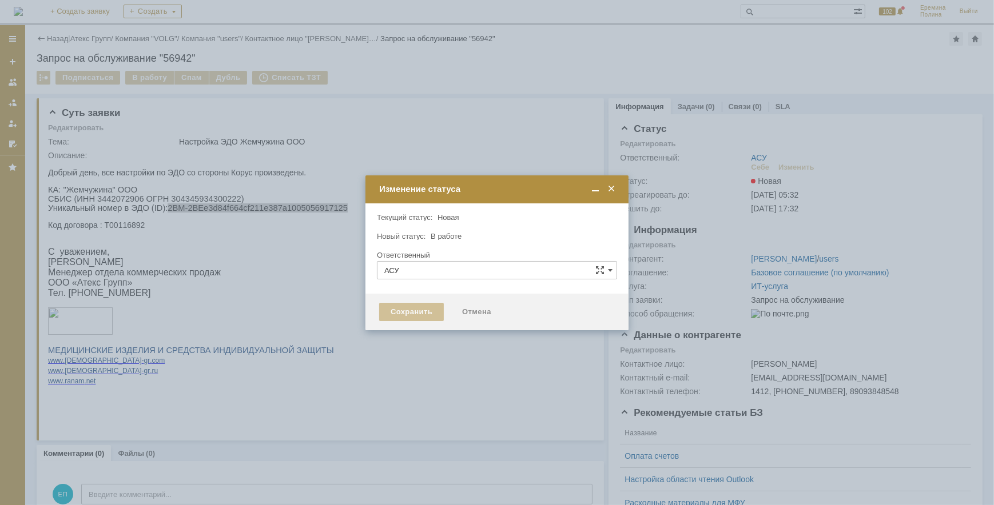
type input "[PERSON_NAME]"
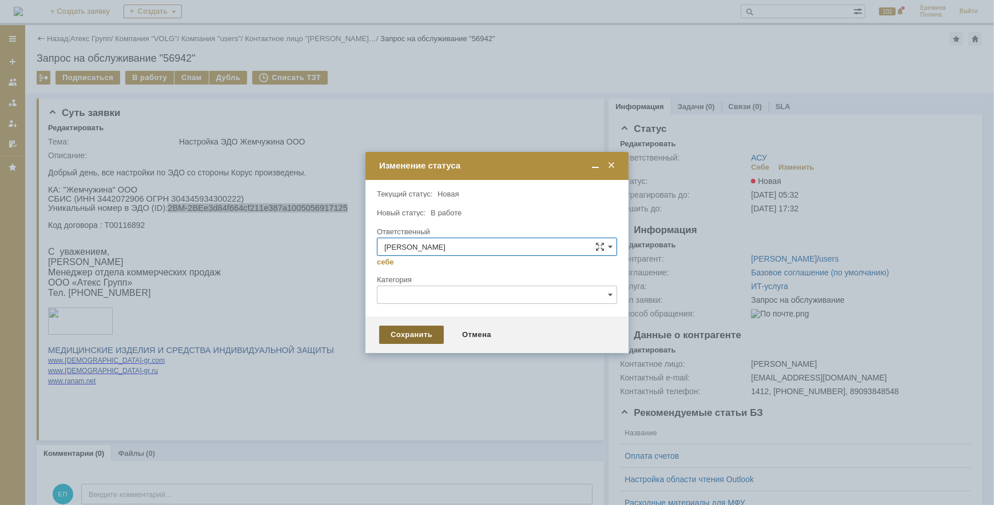
click at [417, 337] on div "Сохранить" at bounding box center [411, 335] width 65 height 18
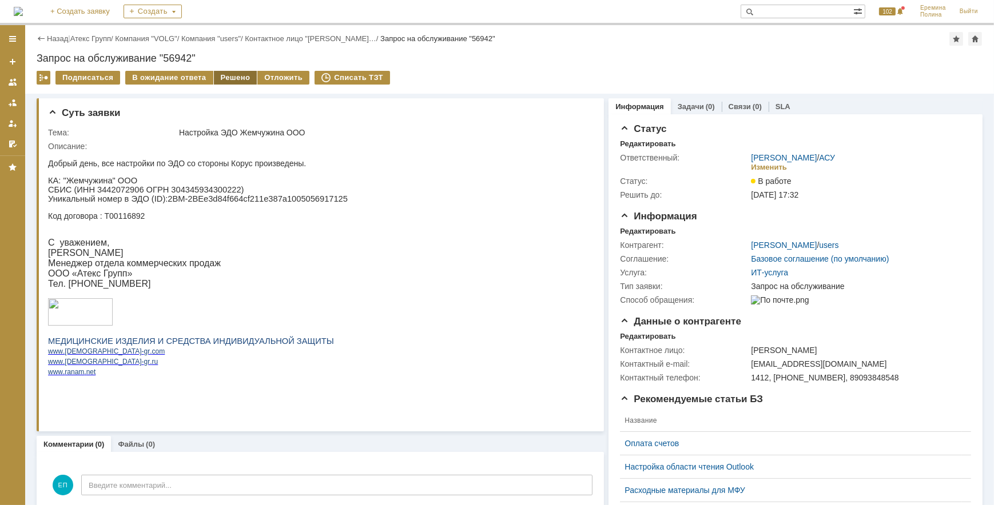
click at [238, 81] on div "Решено" at bounding box center [235, 78] width 43 height 14
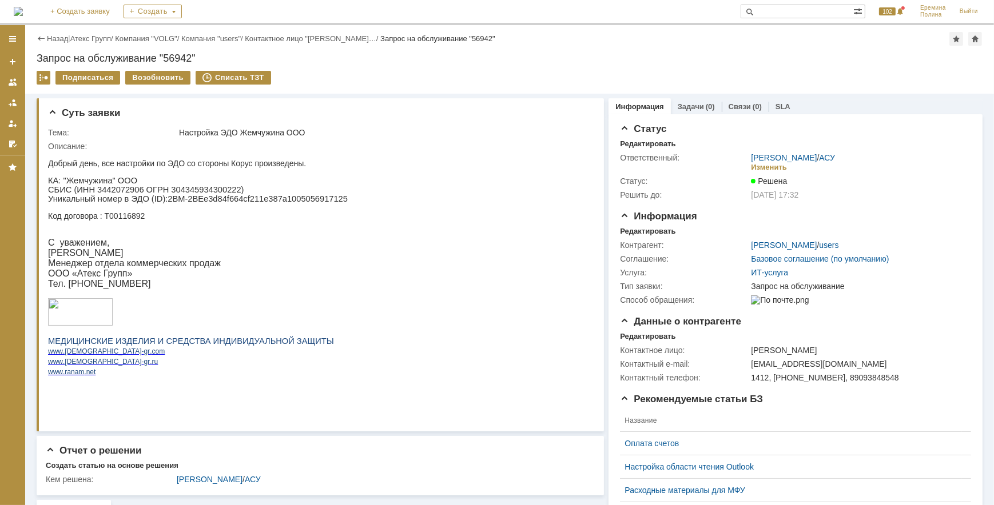
click at [107, 40] on link "Атекс Групп" at bounding box center [90, 38] width 41 height 9
